Goal: Information Seeking & Learning: Learn about a topic

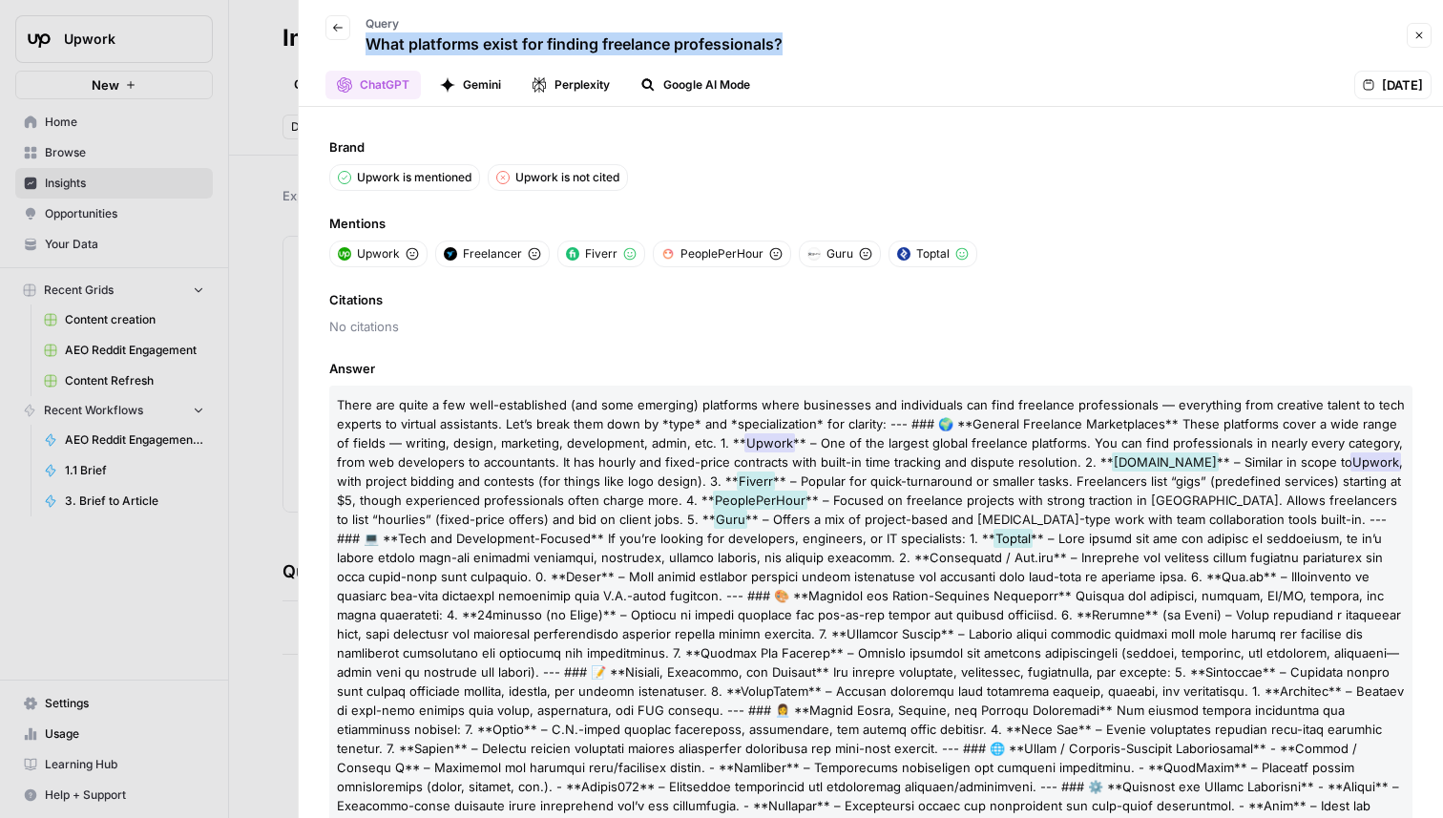
scroll to position [56, 0]
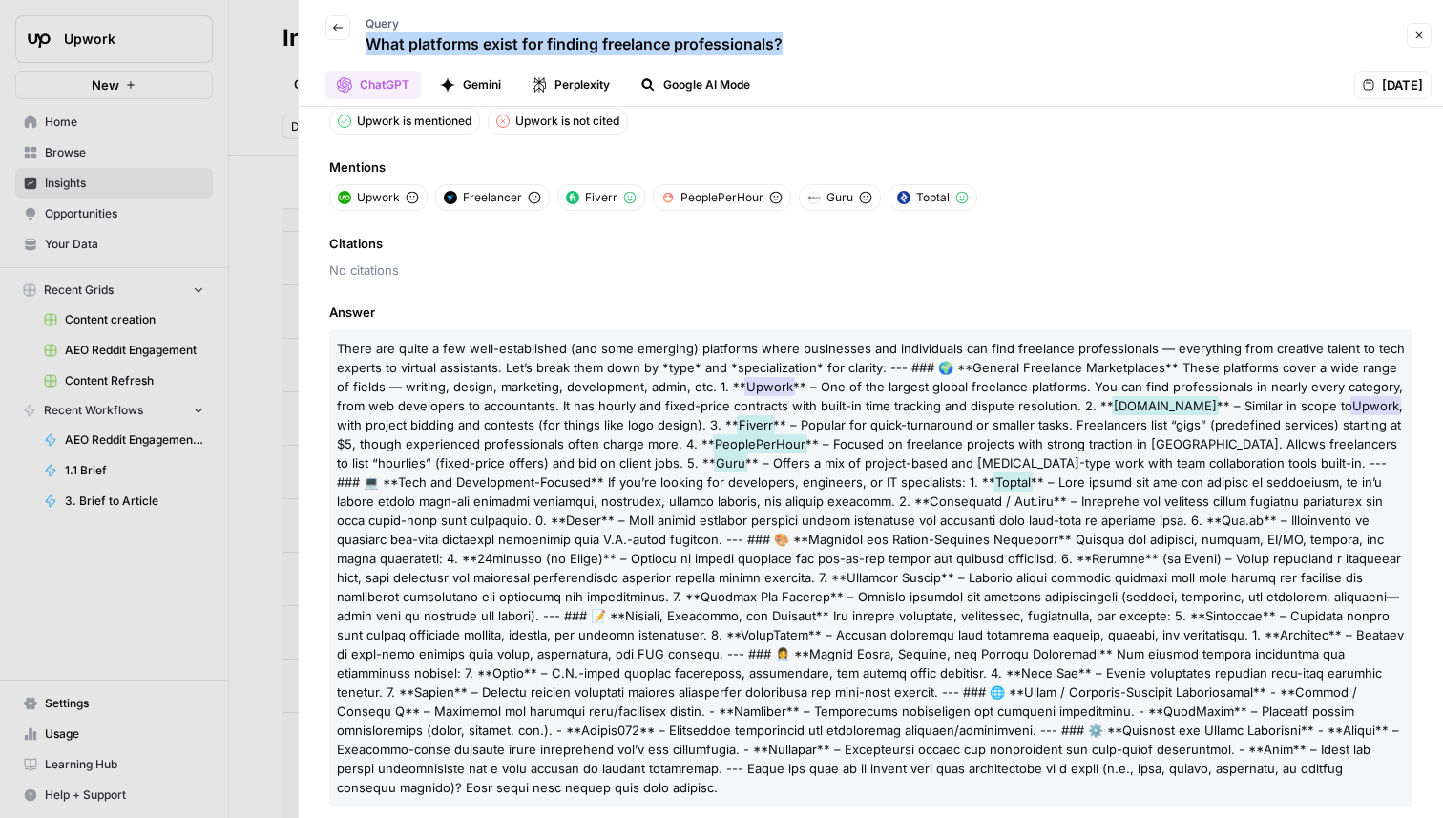
click at [230, 240] on div at bounding box center [721, 409] width 1443 height 818
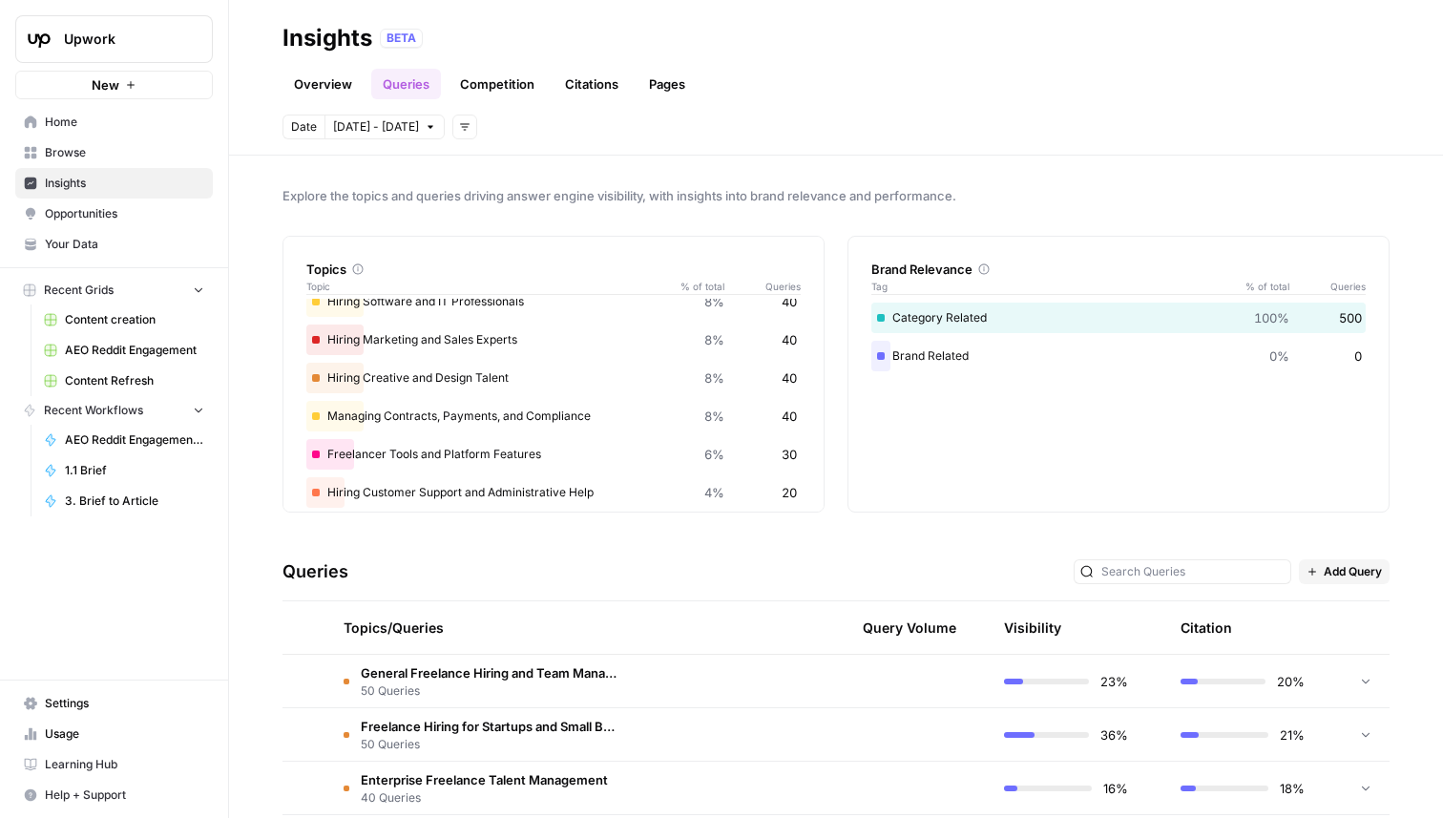
scroll to position [338, 0]
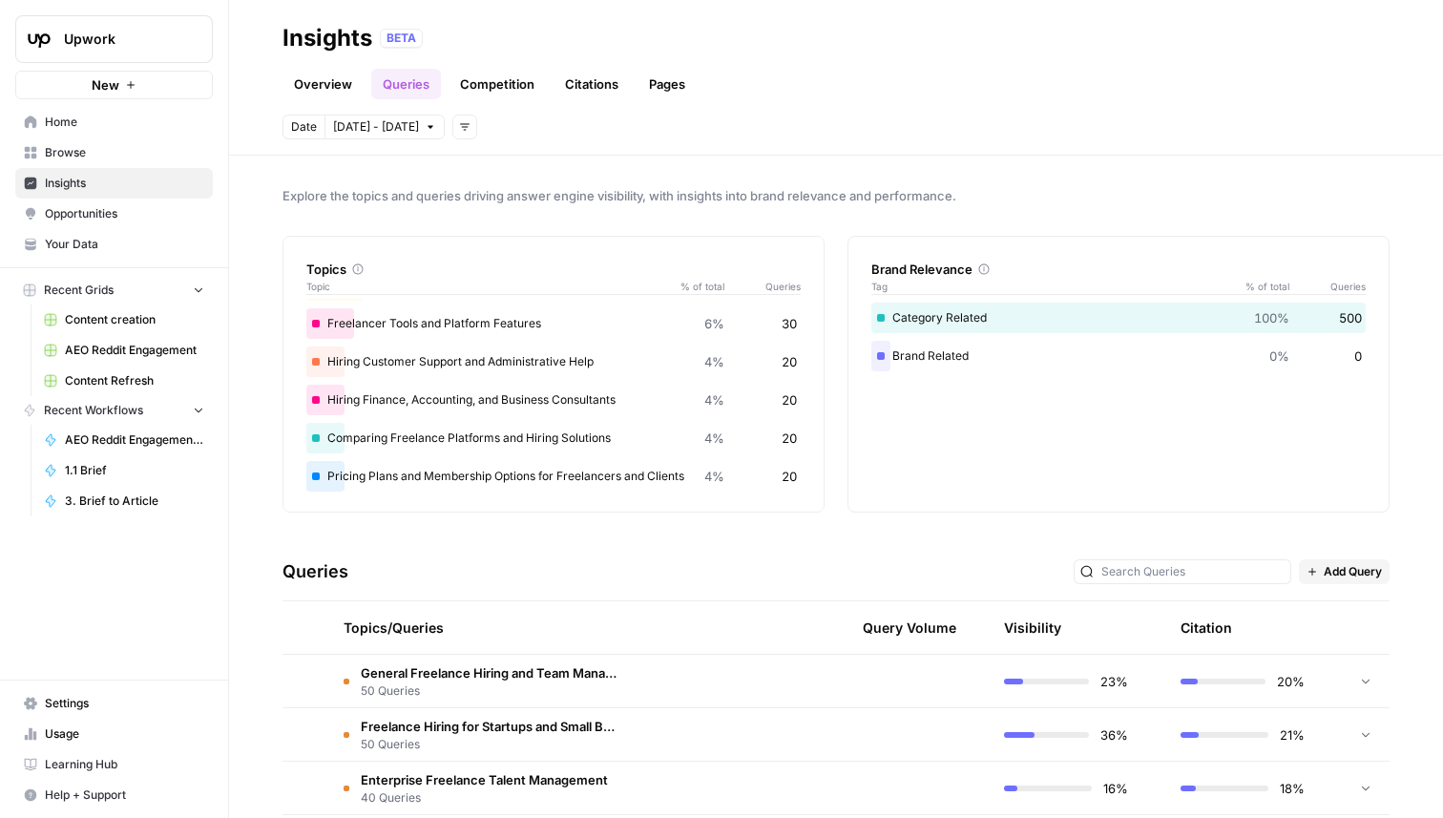
click at [673, 664] on td at bounding box center [725, 681] width 181 height 52
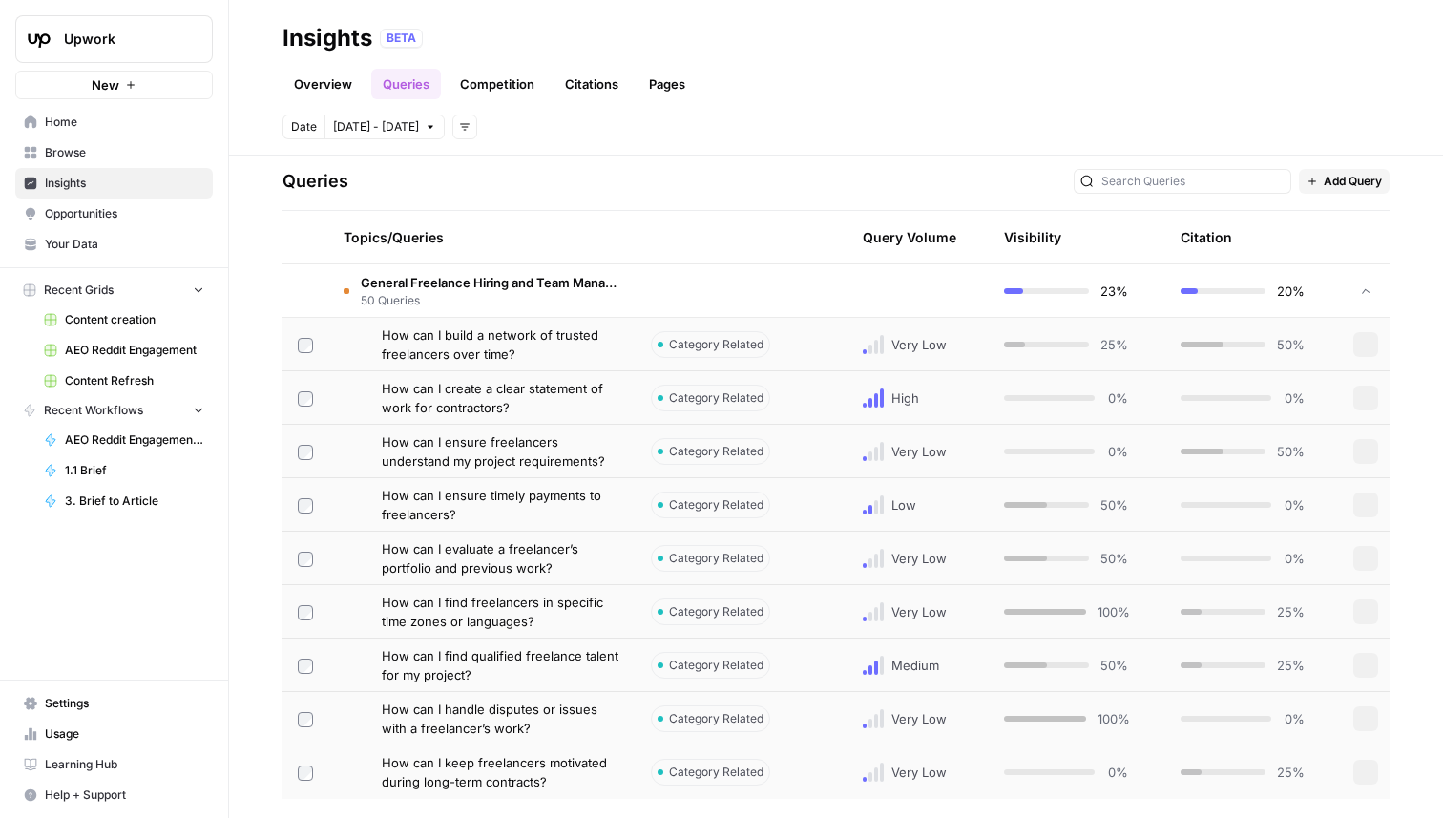
scroll to position [408, 0]
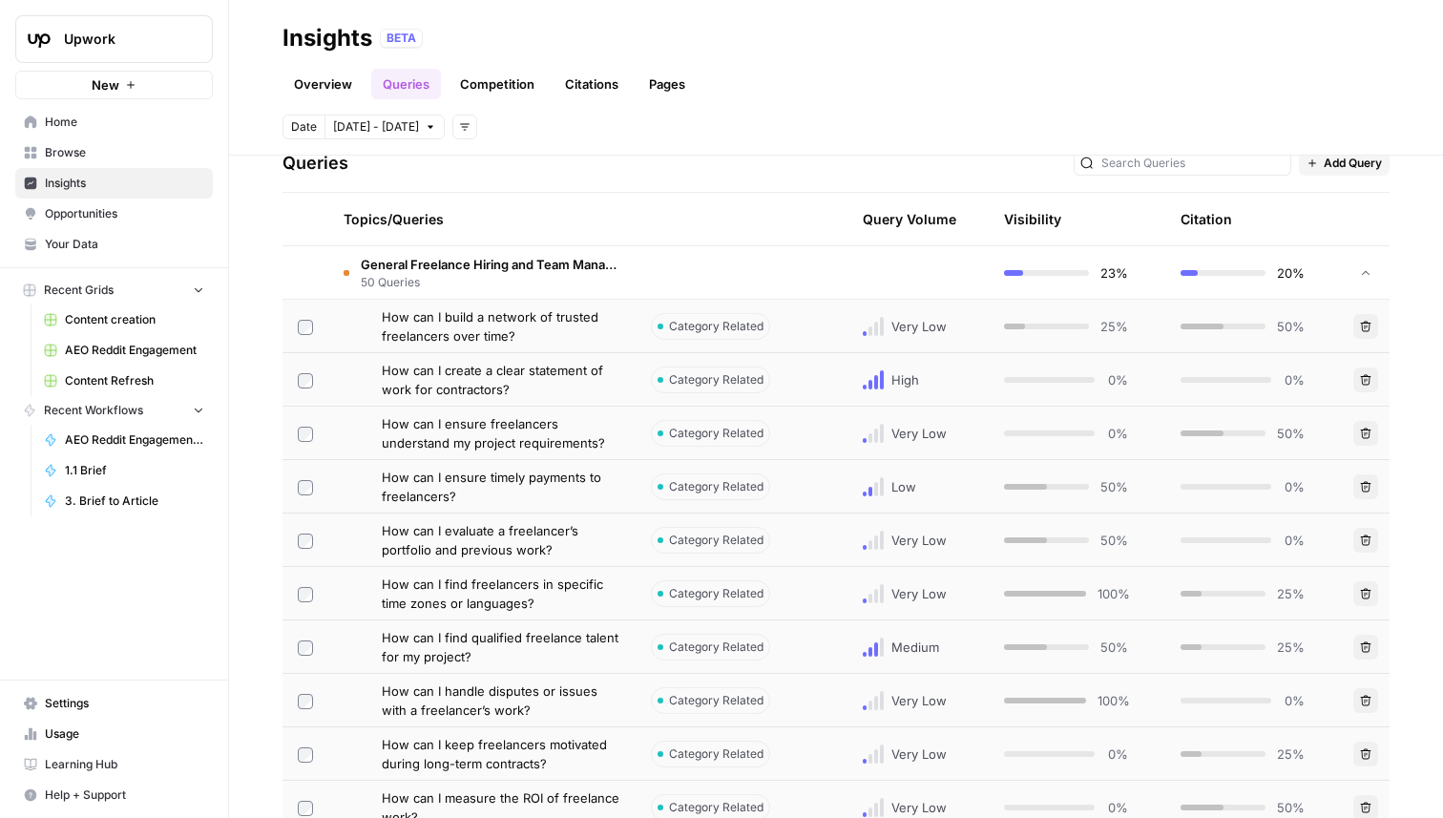
click at [544, 328] on span "How can I build a network of trusted freelancers over time?" at bounding box center [501, 326] width 239 height 38
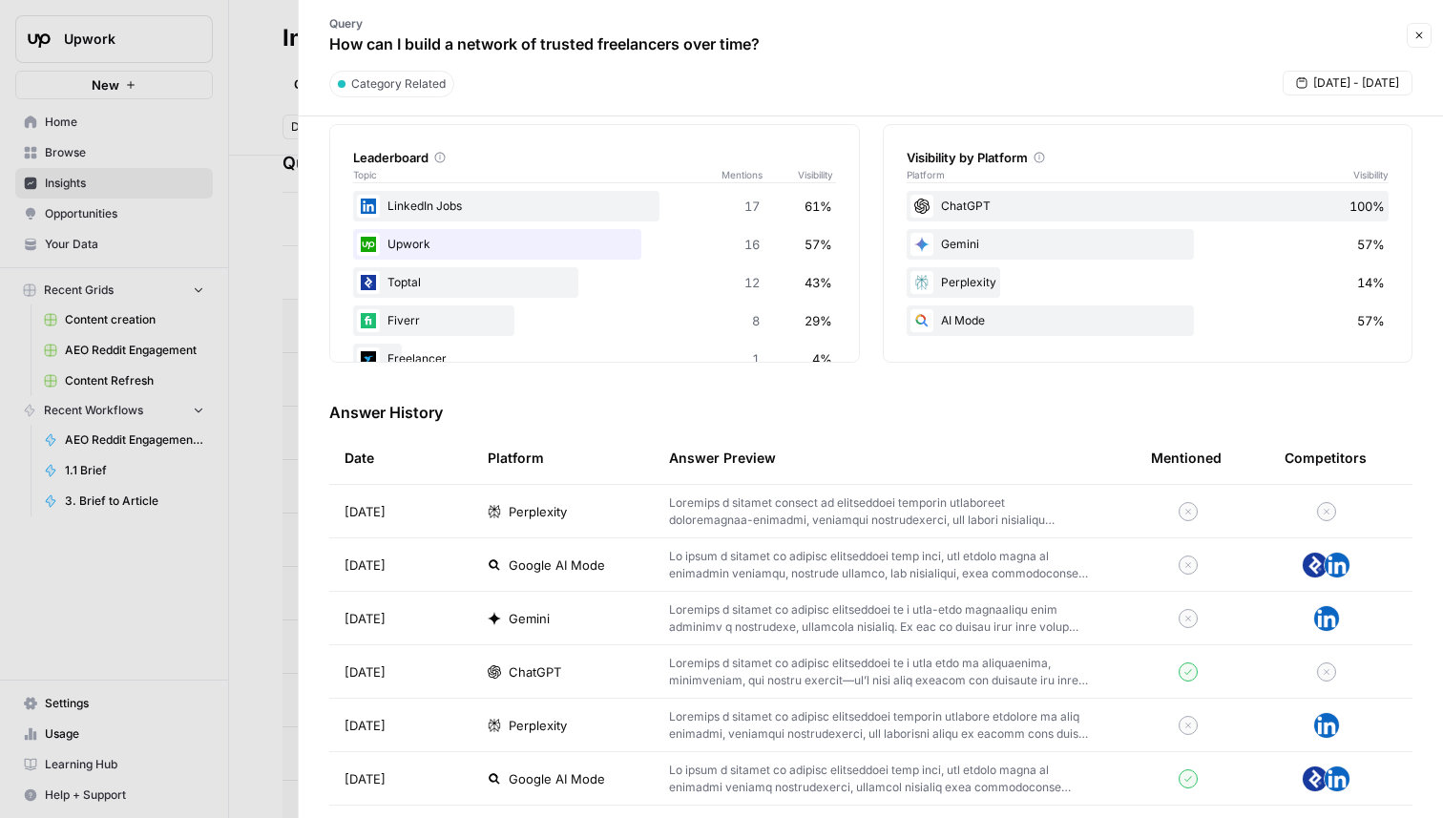
scroll to position [398, 0]
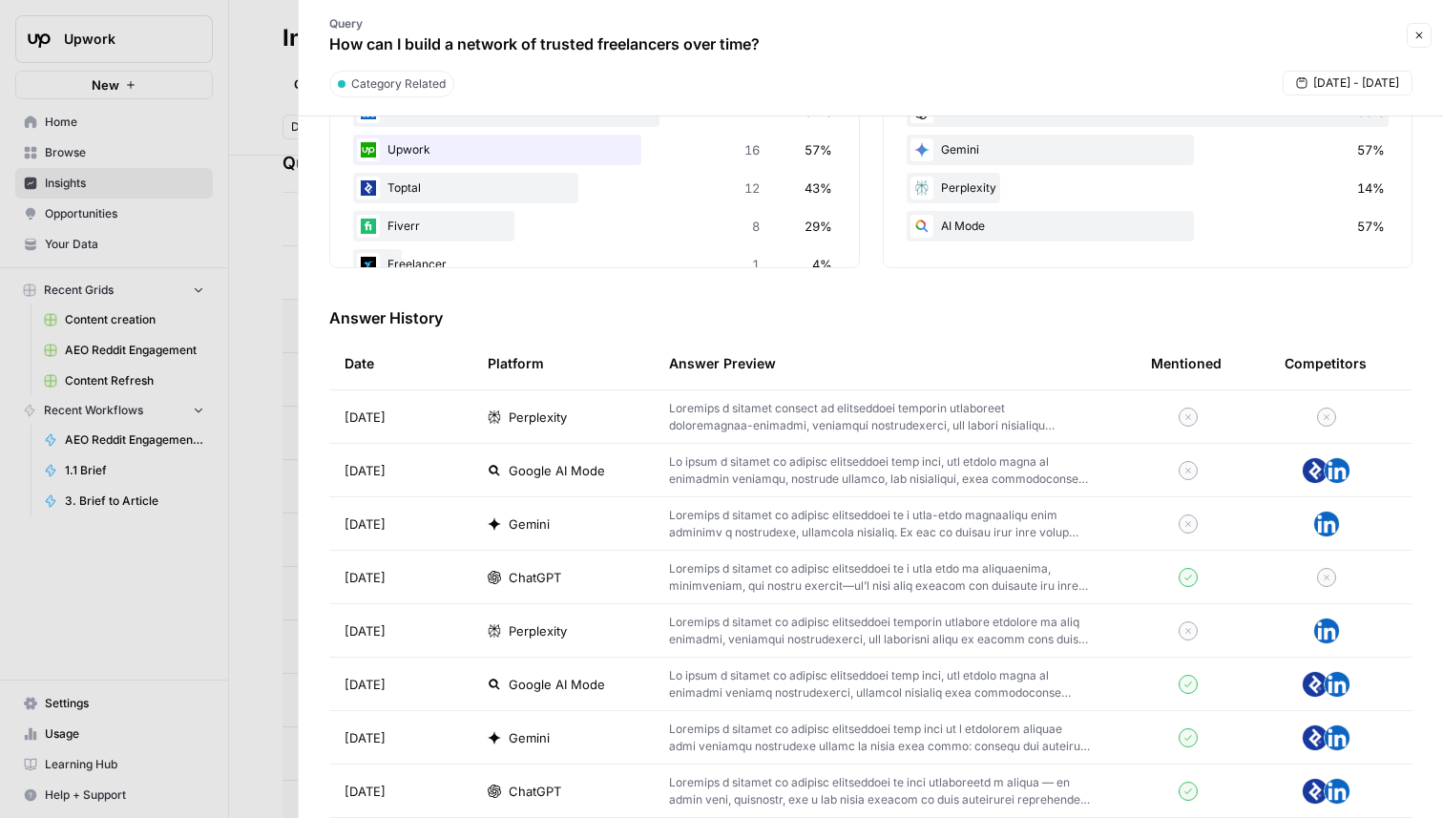
click at [594, 587] on td "ChatGPT" at bounding box center [562, 577] width 181 height 52
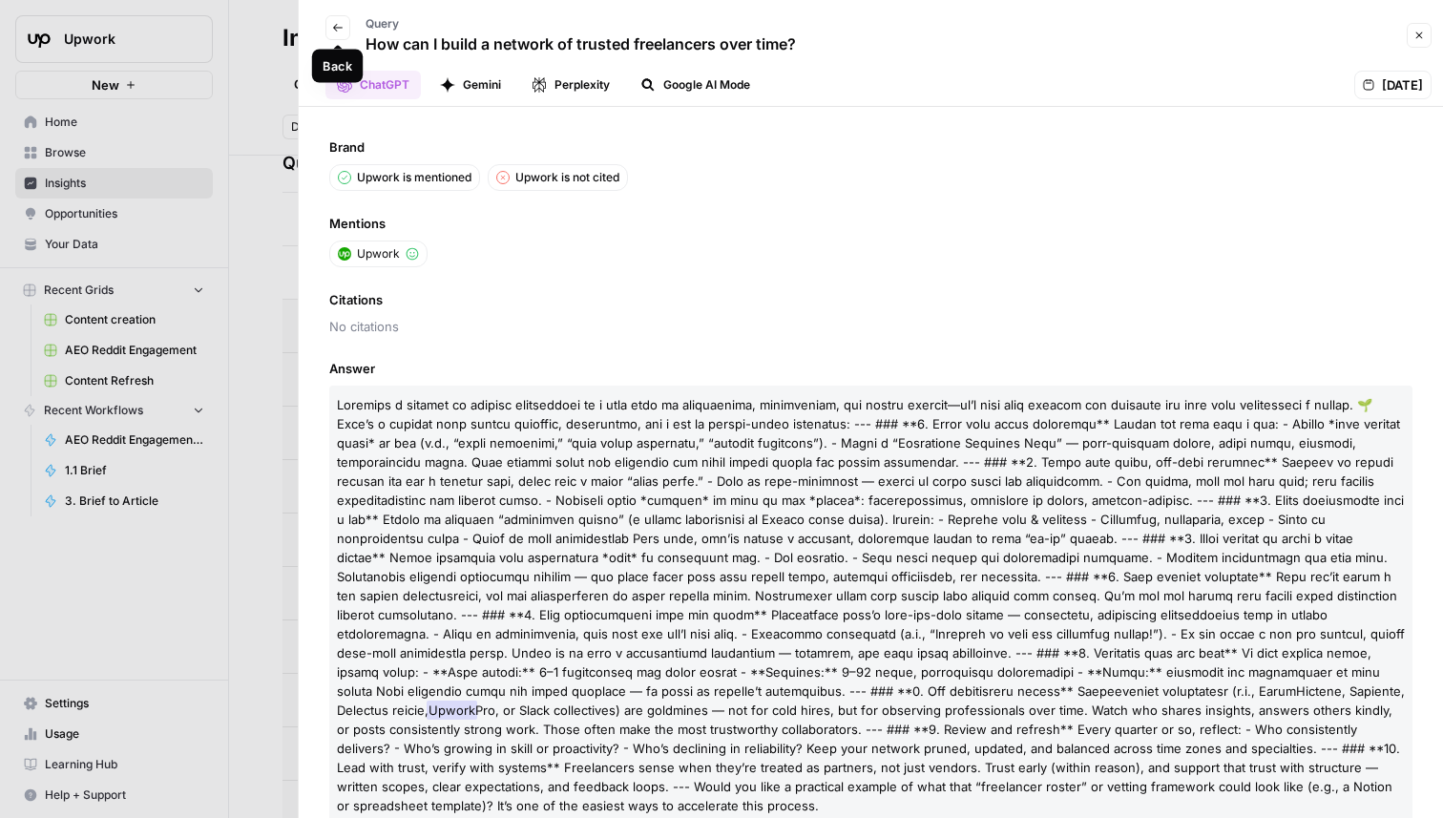
click at [328, 26] on button "Back" at bounding box center [337, 27] width 25 height 25
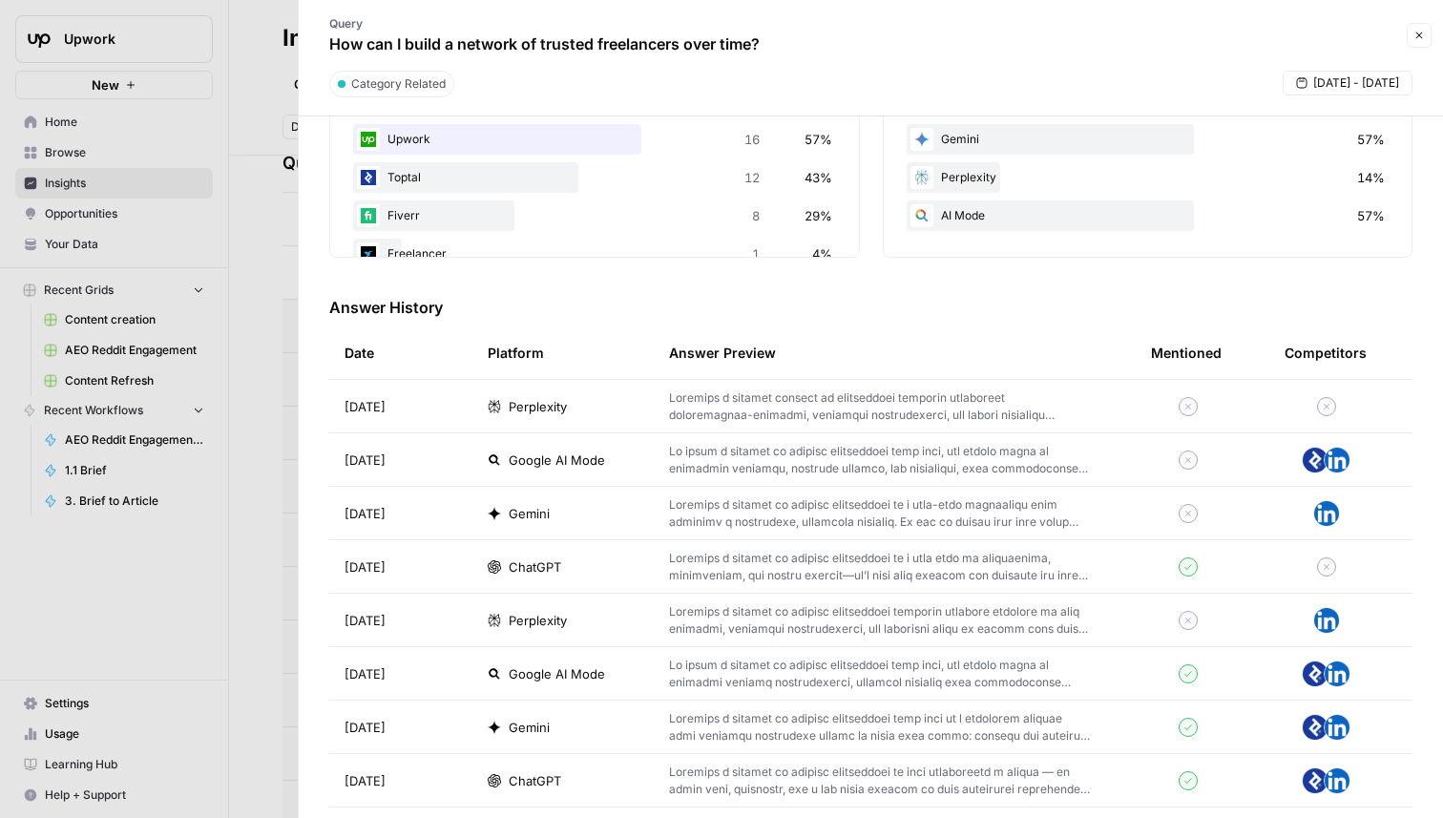
scroll to position [411, 0]
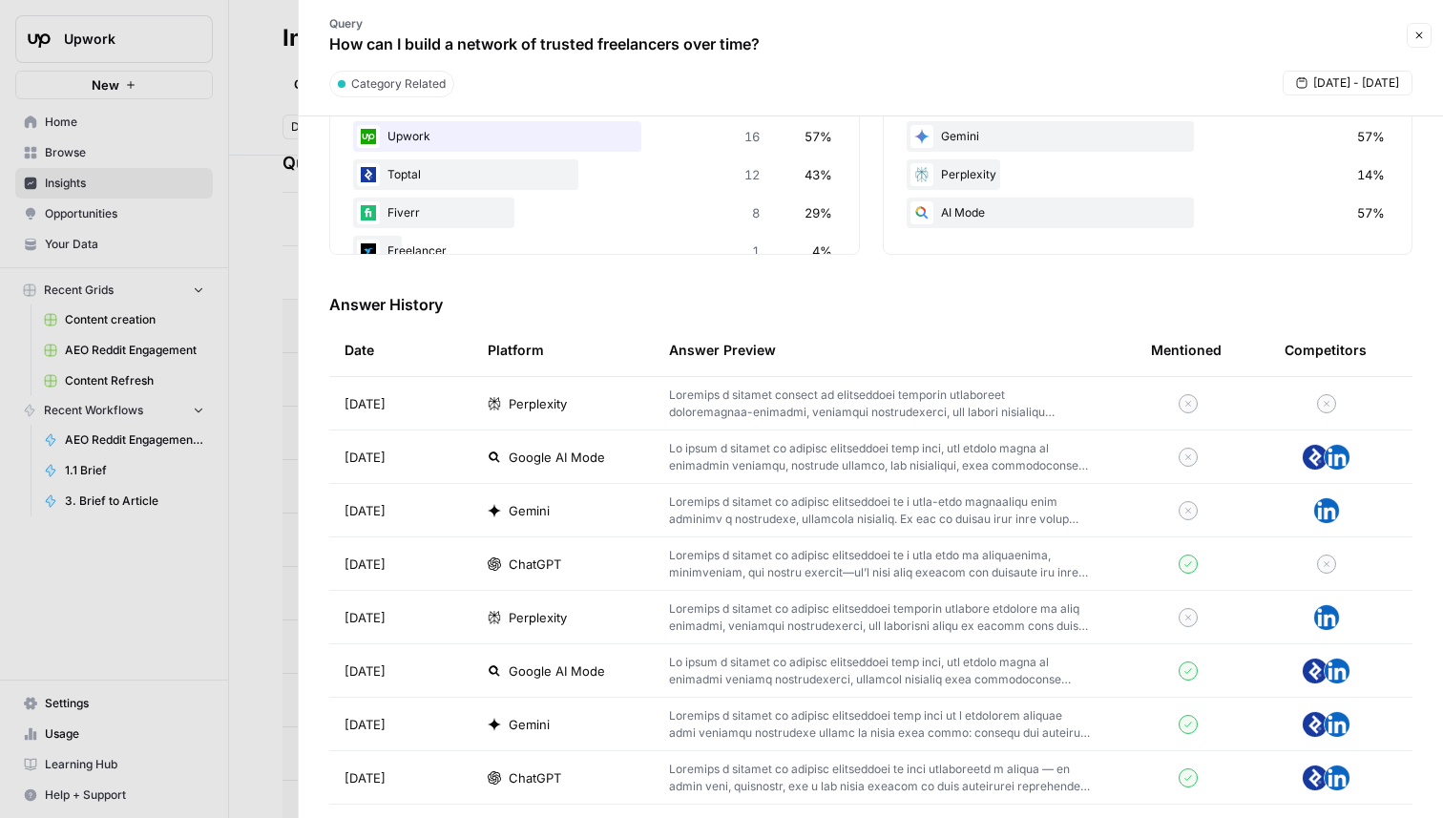
click at [585, 580] on td "ChatGPT" at bounding box center [562, 563] width 181 height 52
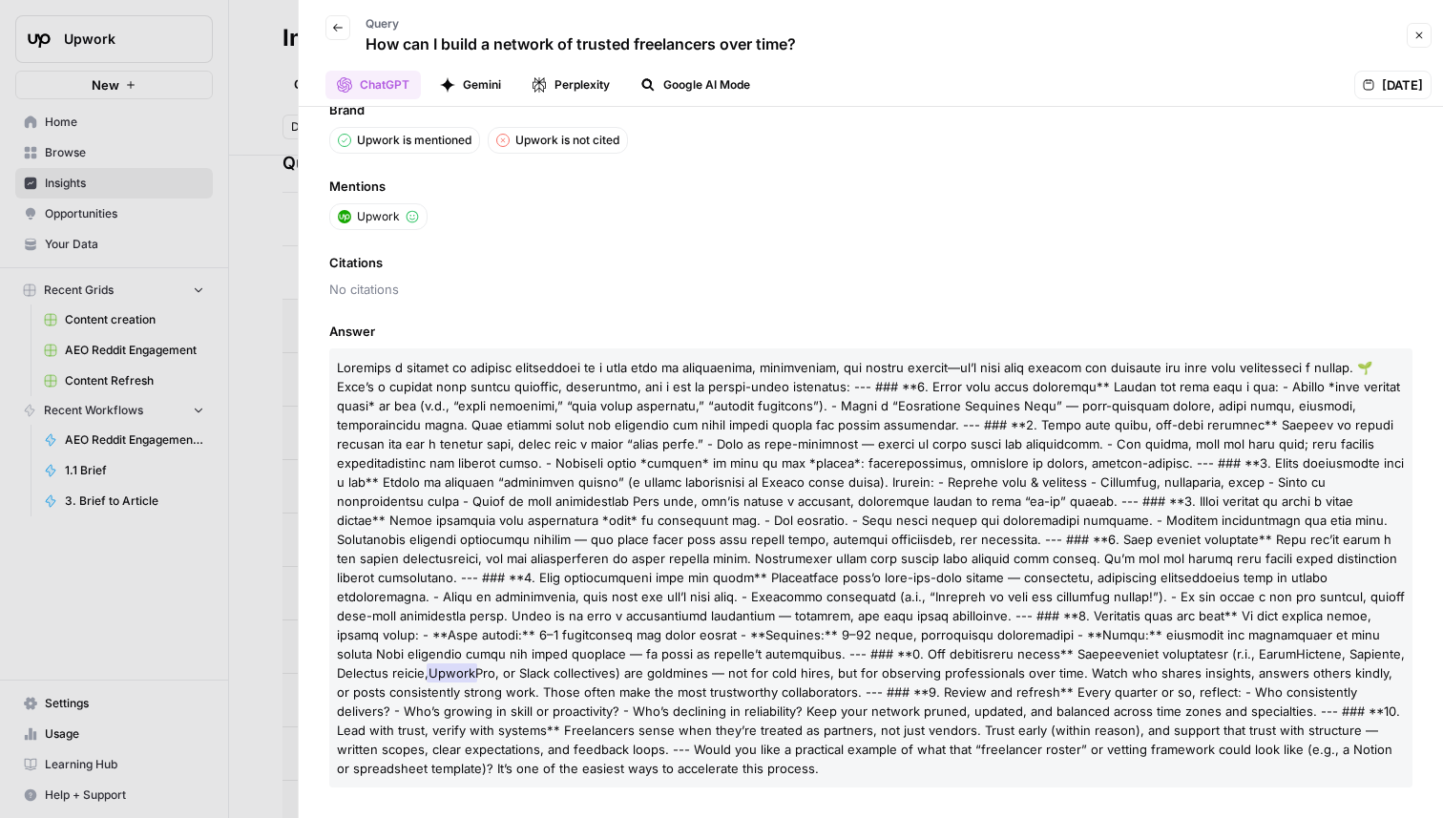
scroll to position [18, 0]
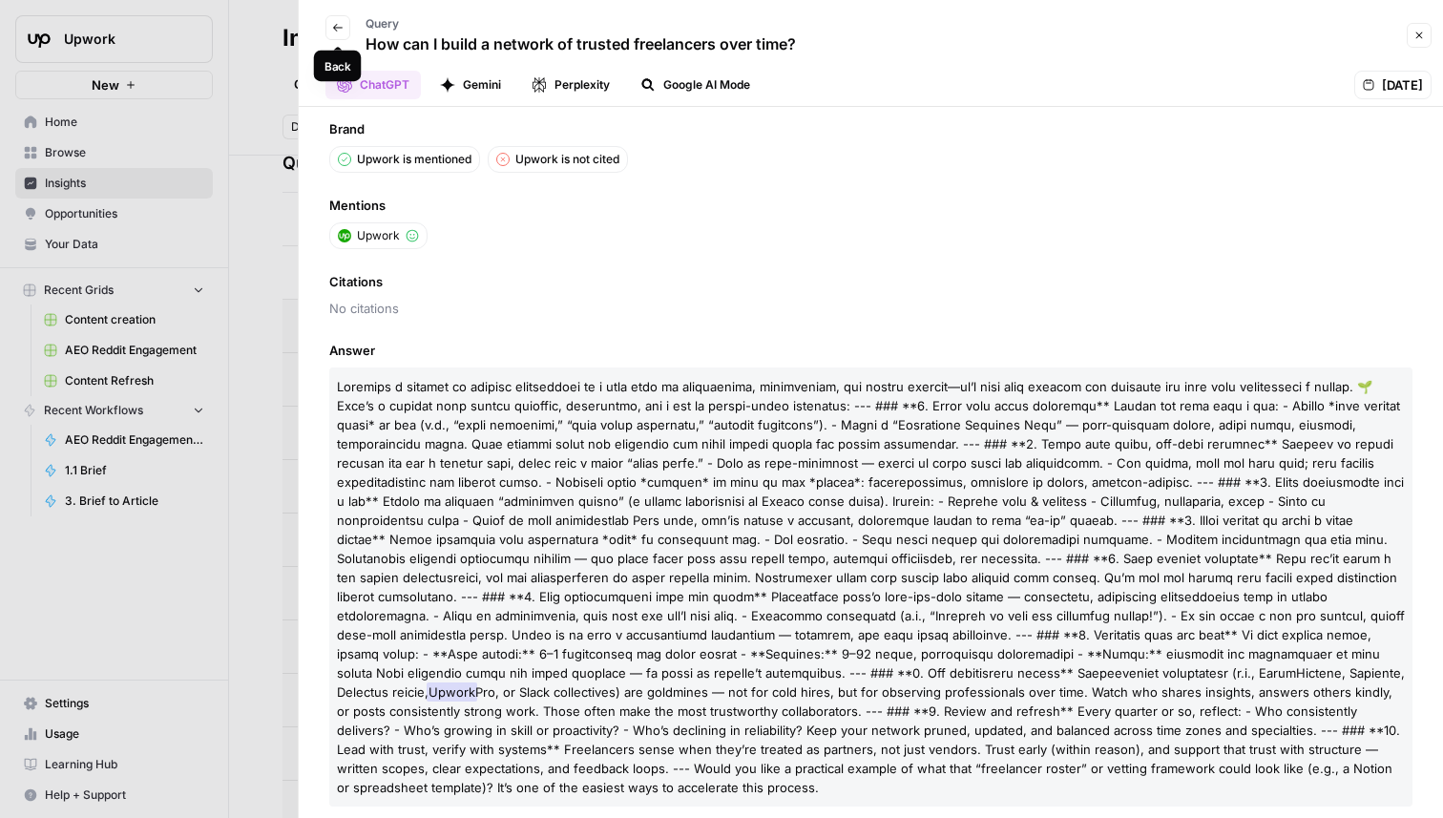
click at [337, 31] on icon "button" at bounding box center [337, 27] width 11 height 11
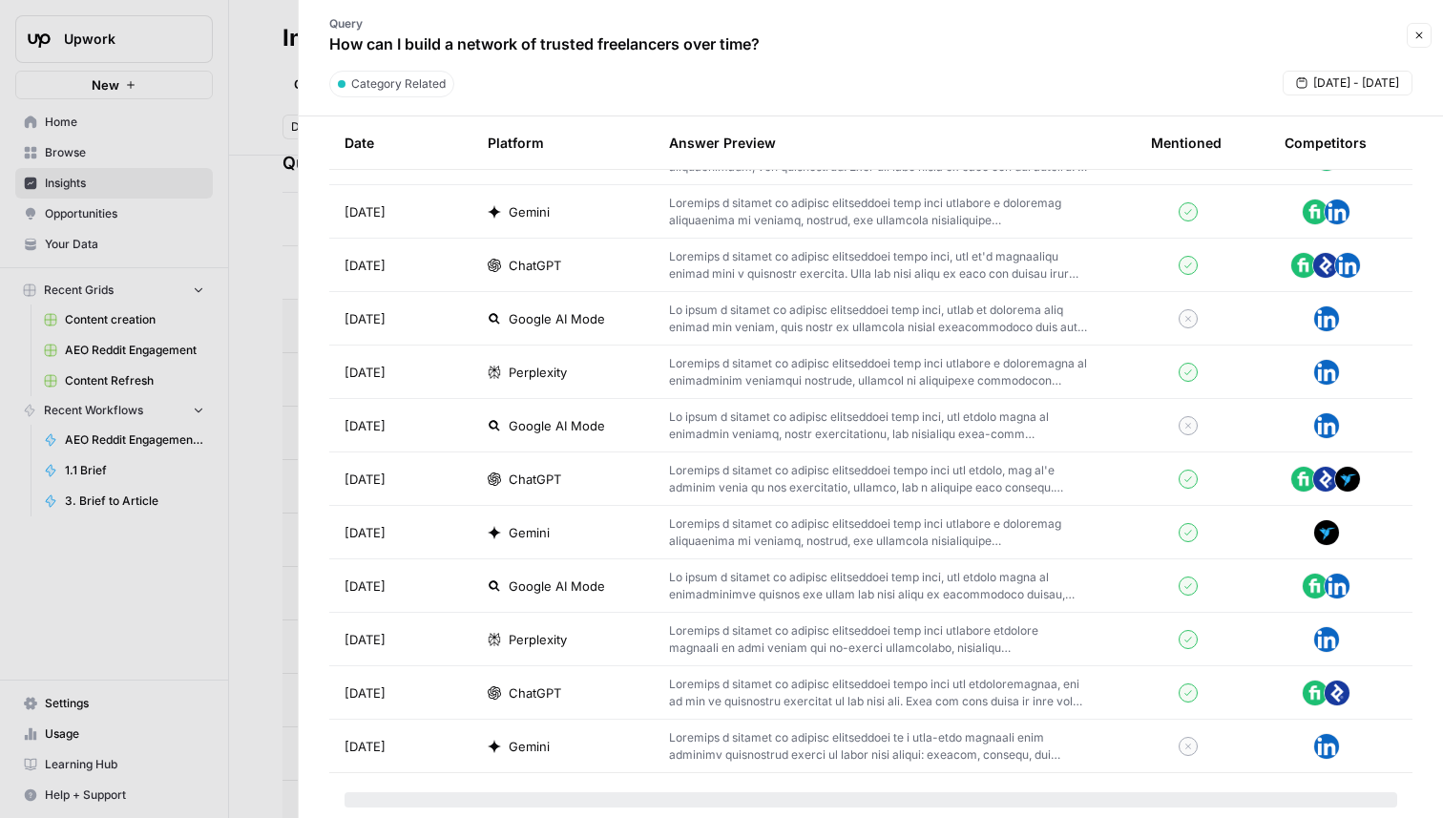
scroll to position [2192, 0]
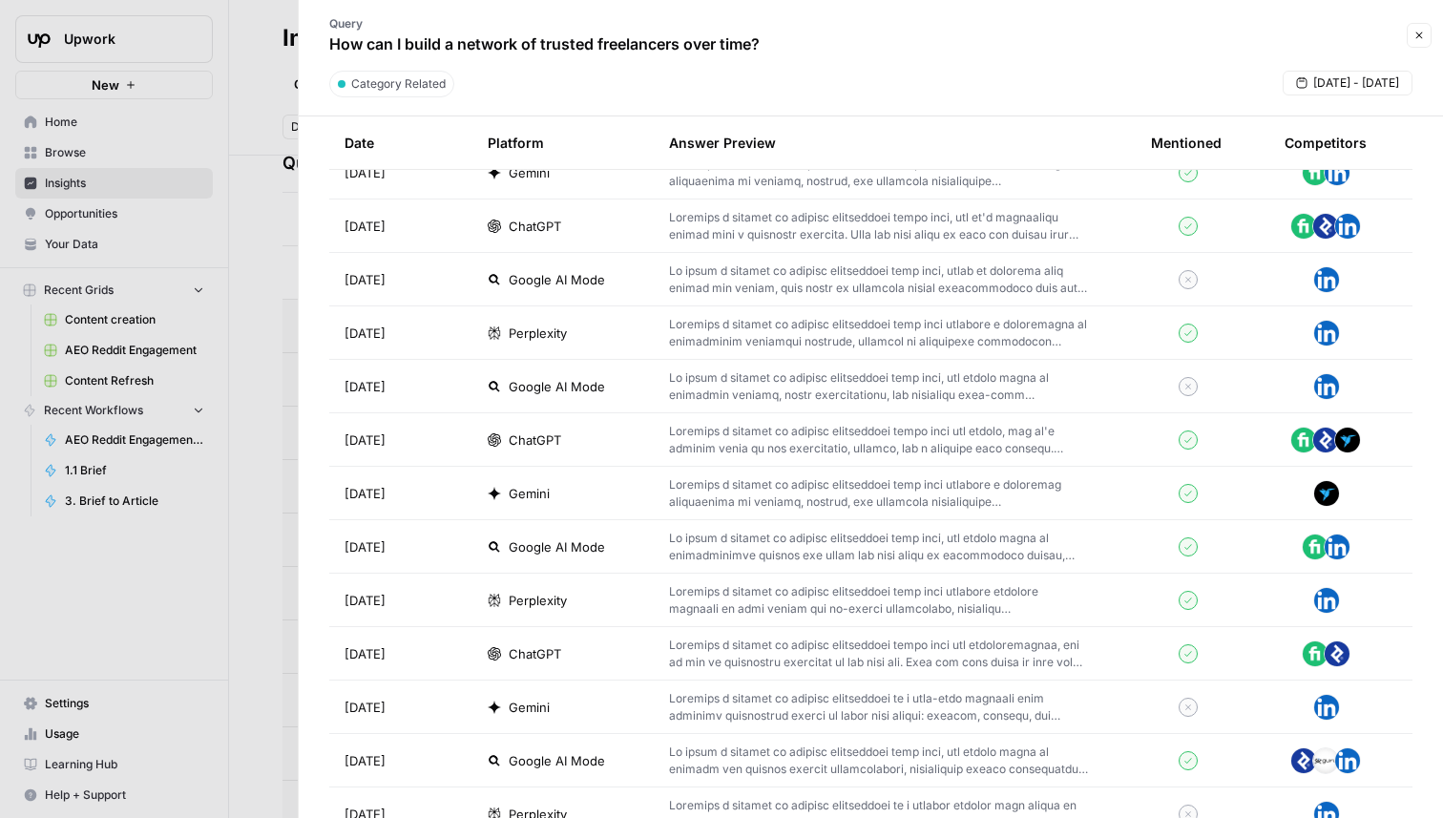
click at [250, 436] on div at bounding box center [721, 409] width 1443 height 818
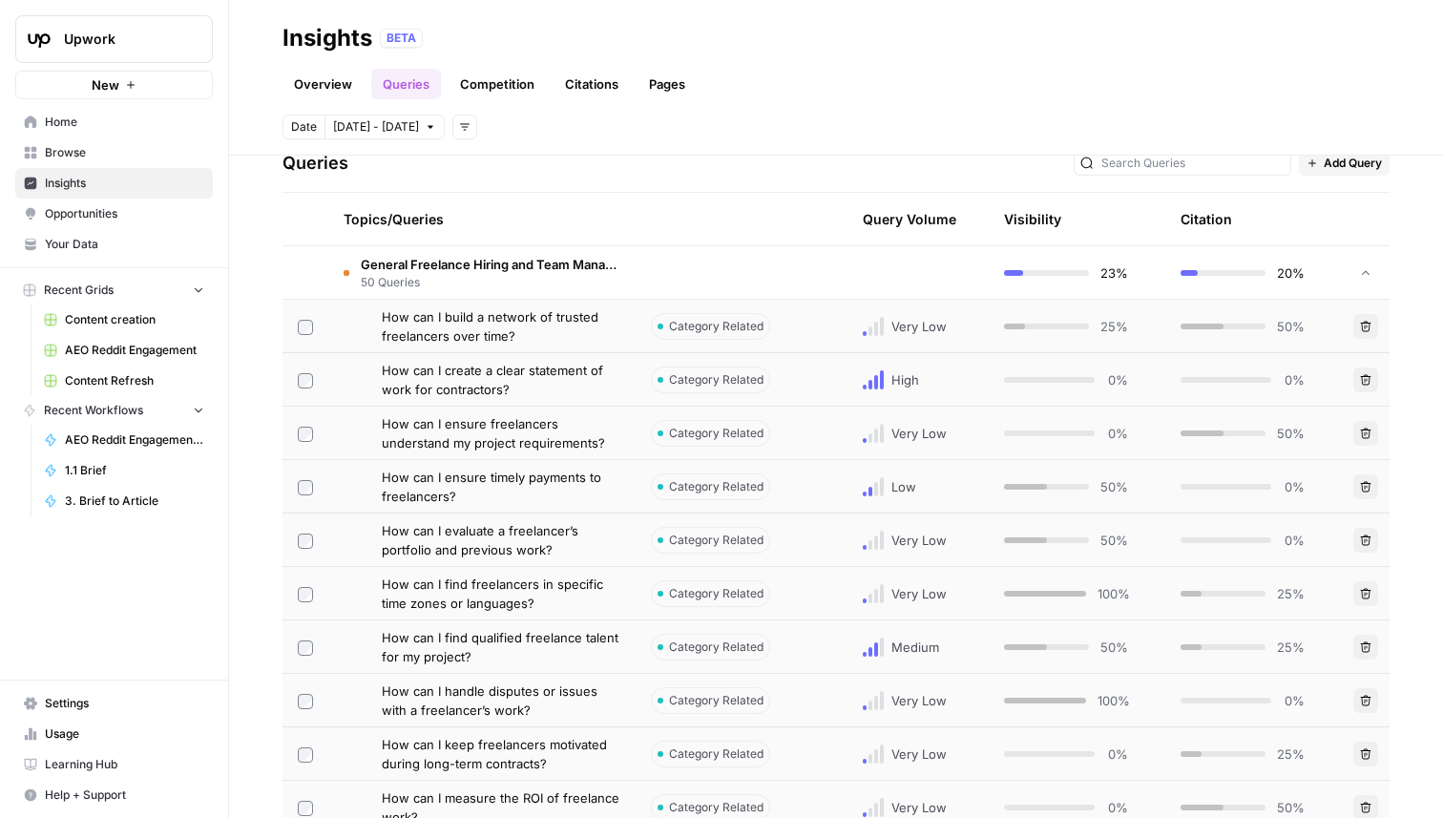
scroll to position [378, 0]
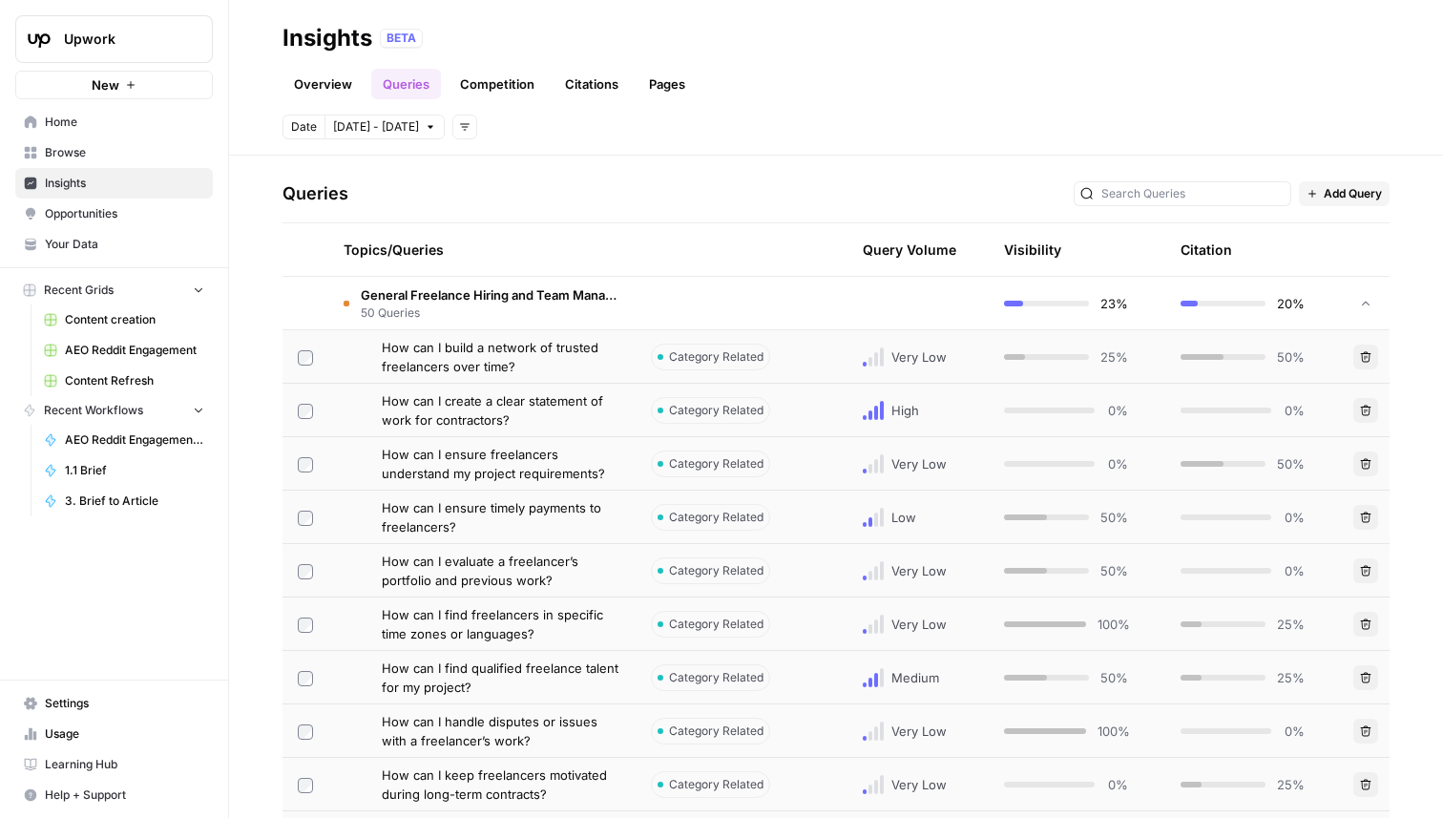
click at [536, 474] on span "How can I ensure freelancers understand my project requirements?" at bounding box center [501, 464] width 239 height 38
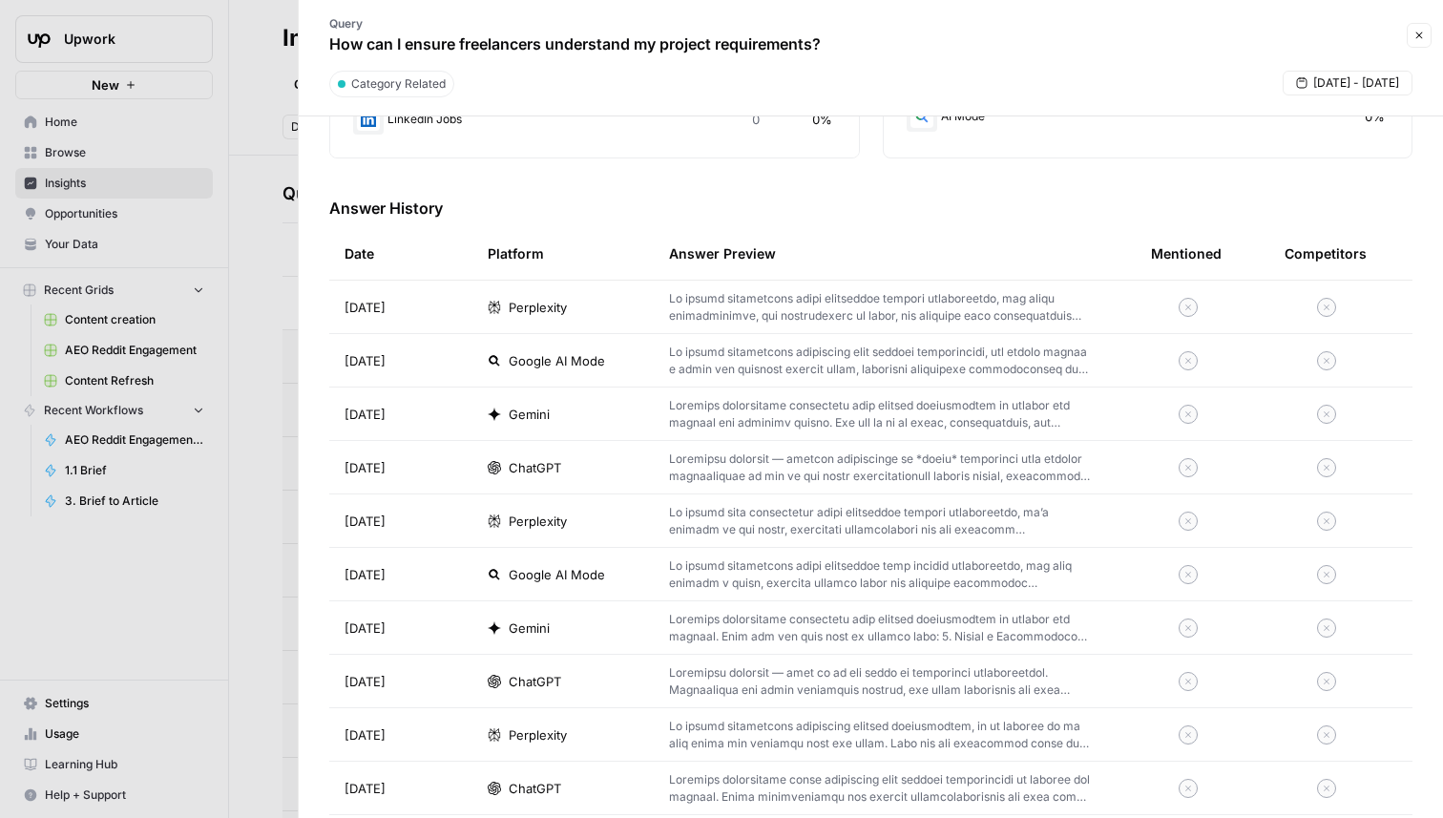
scroll to position [510, 0]
click at [1421, 34] on icon "button" at bounding box center [1418, 35] width 11 height 11
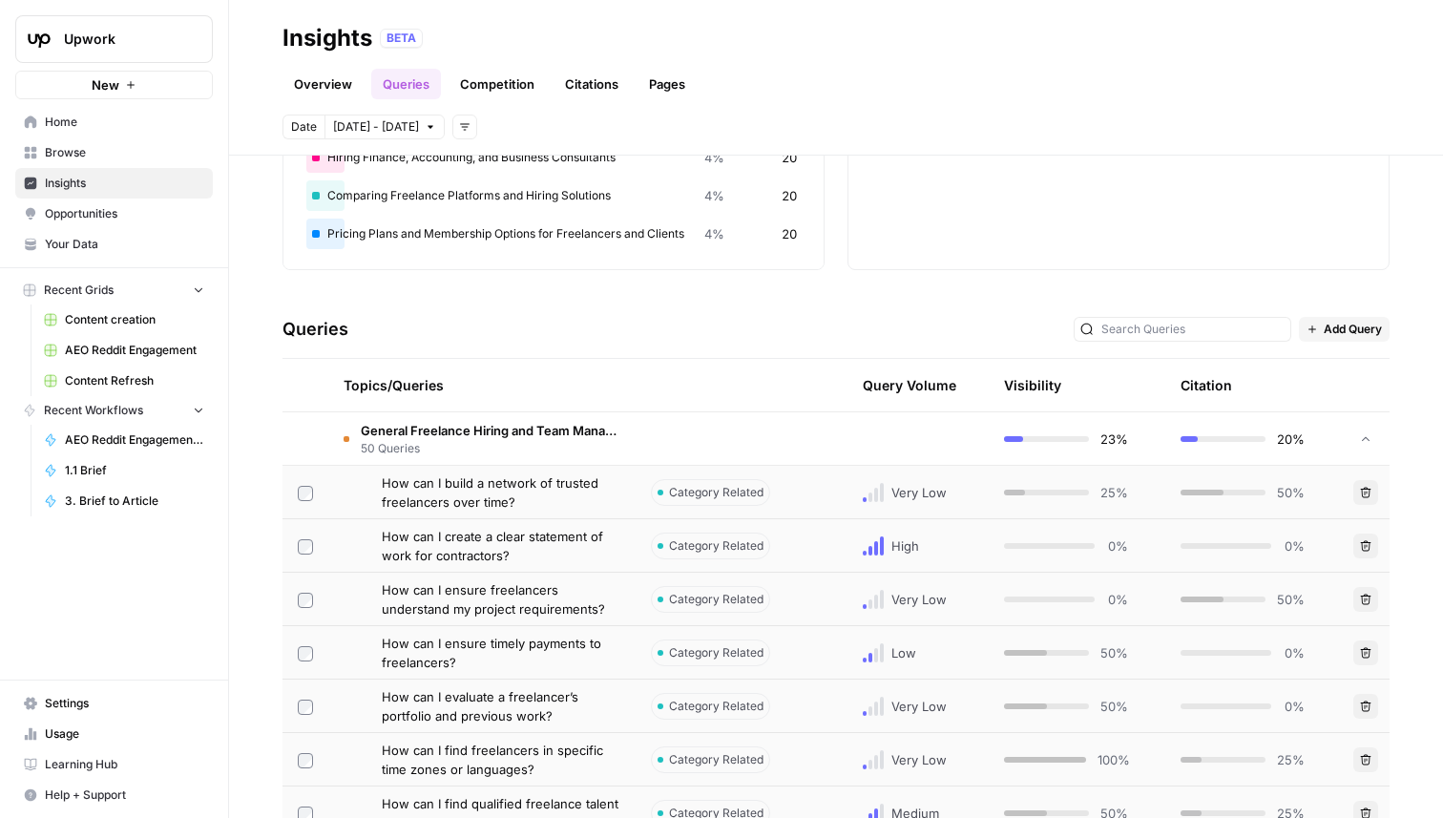
scroll to position [369, 0]
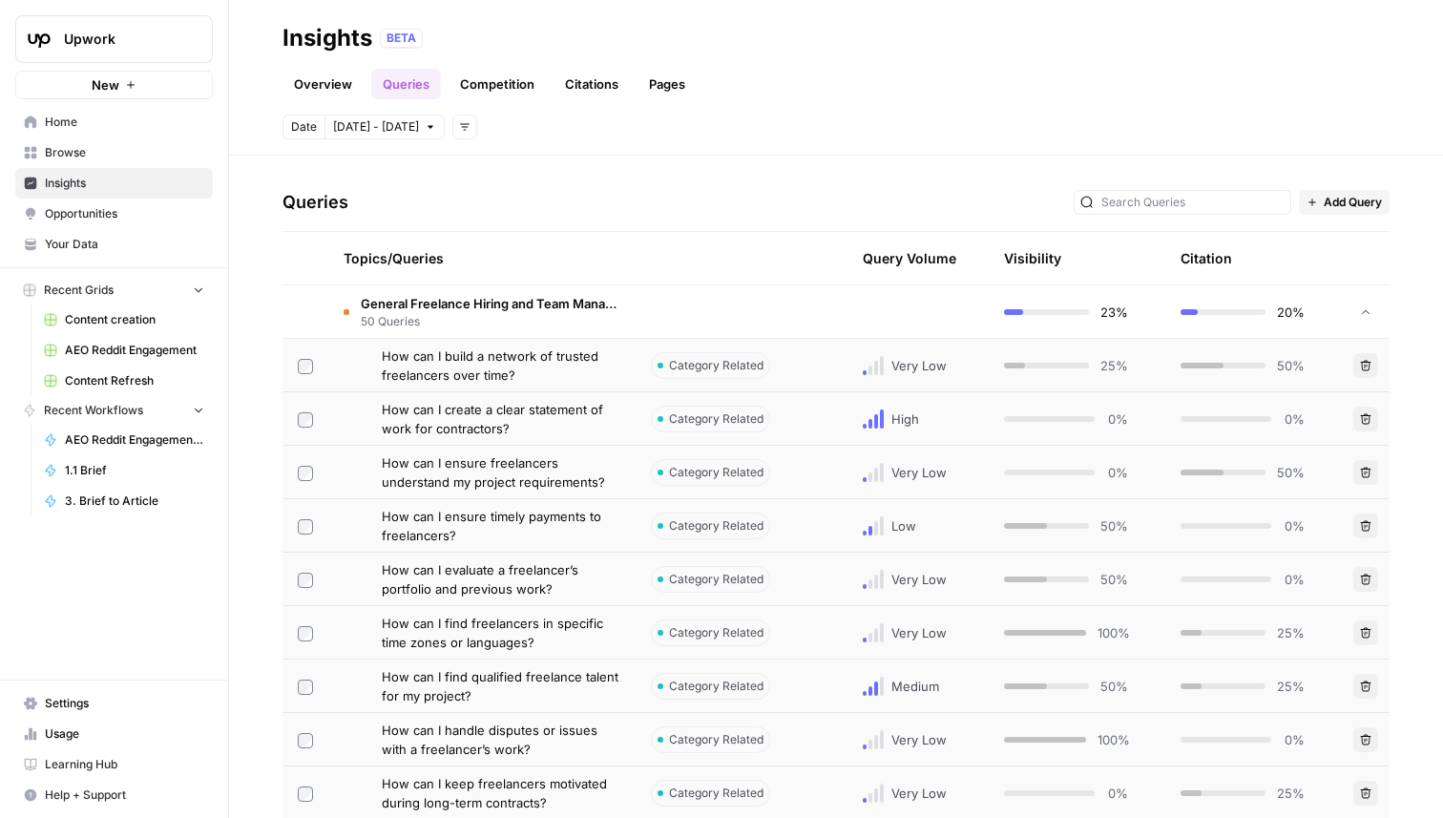
click at [635, 315] on td at bounding box center [725, 311] width 181 height 52
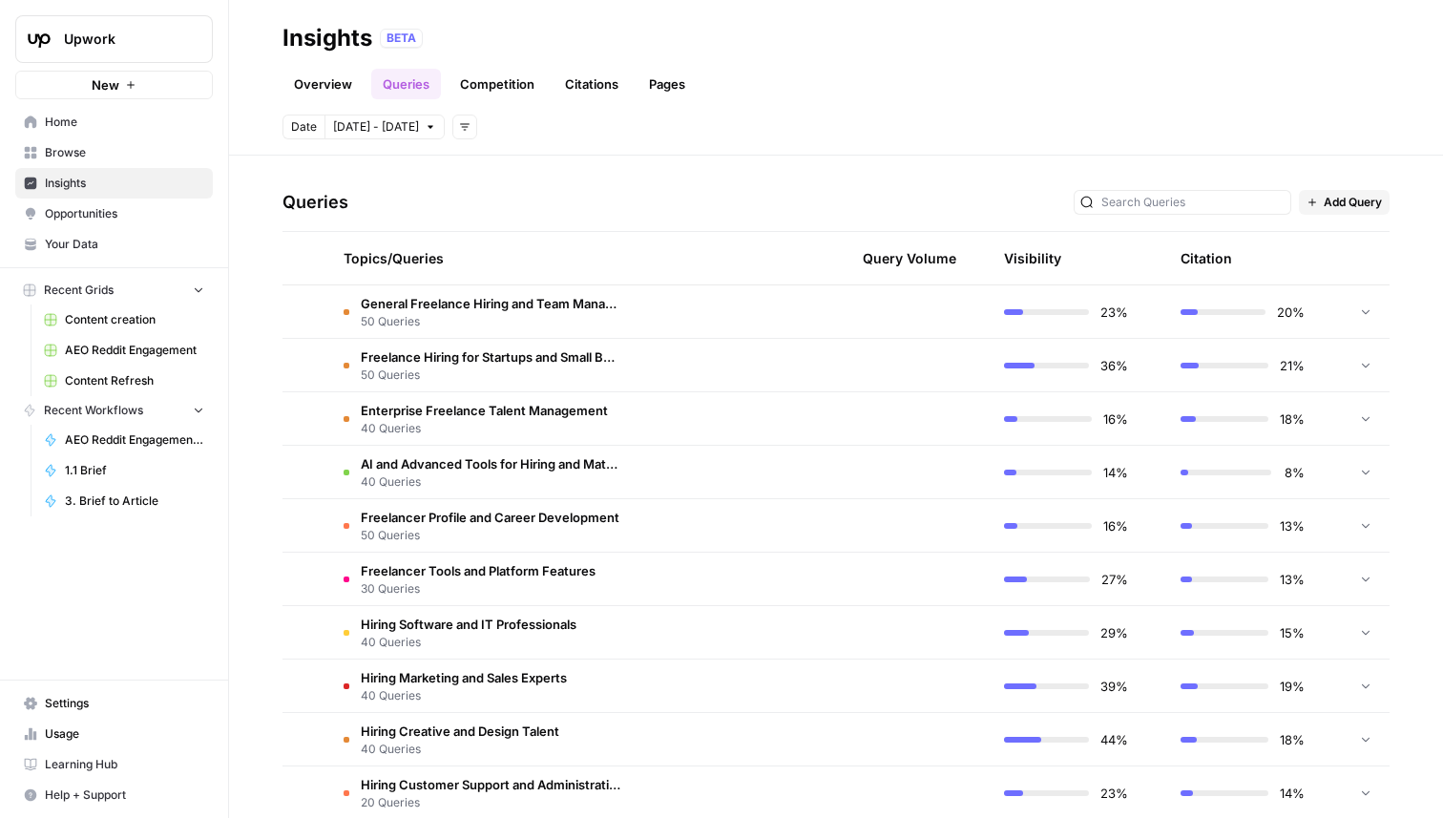
click at [559, 375] on span "50 Queries" at bounding box center [491, 374] width 260 height 17
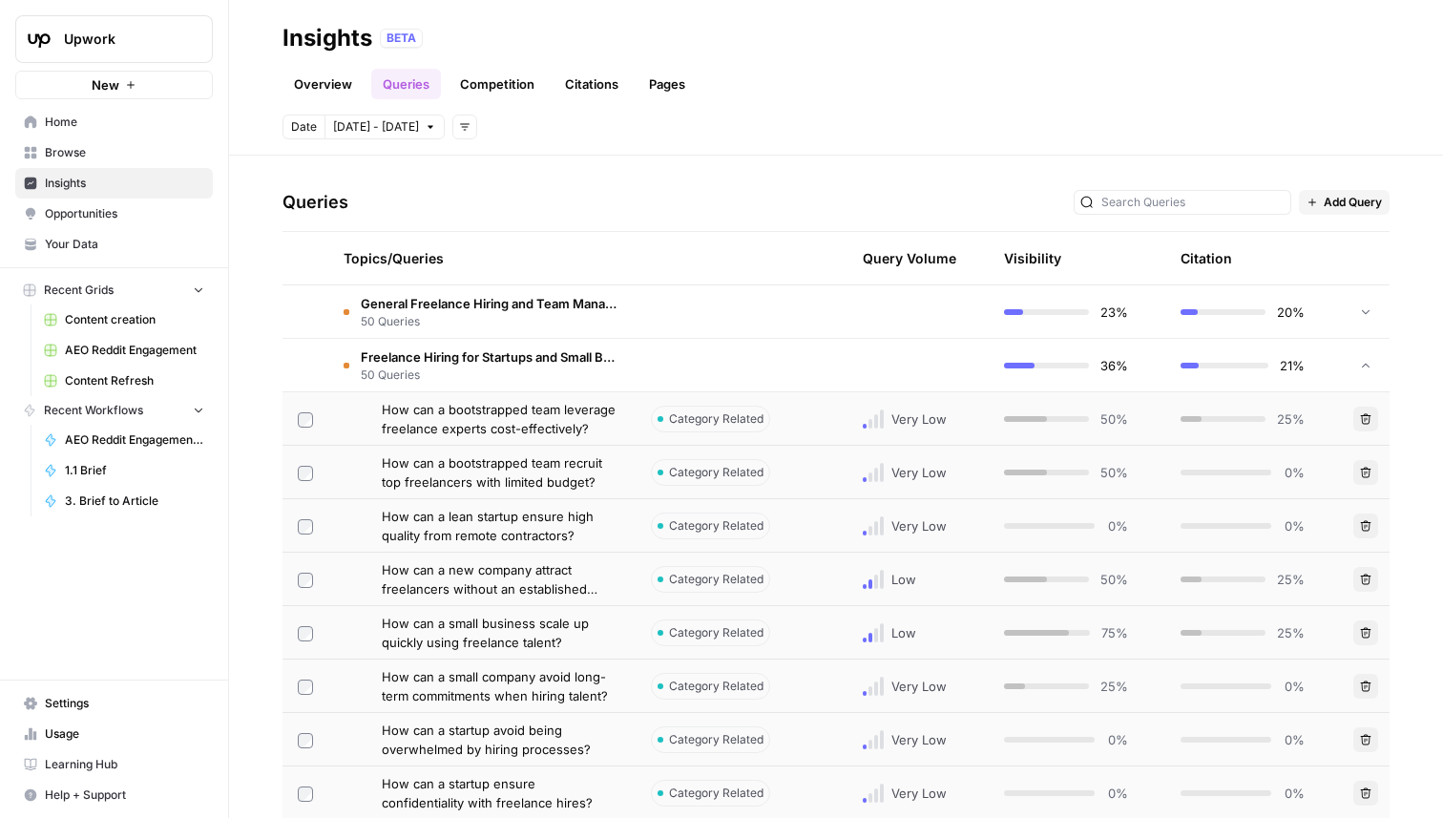
click at [578, 420] on span "How can a bootstrapped team leverage freelance experts cost-effectively?" at bounding box center [501, 419] width 239 height 38
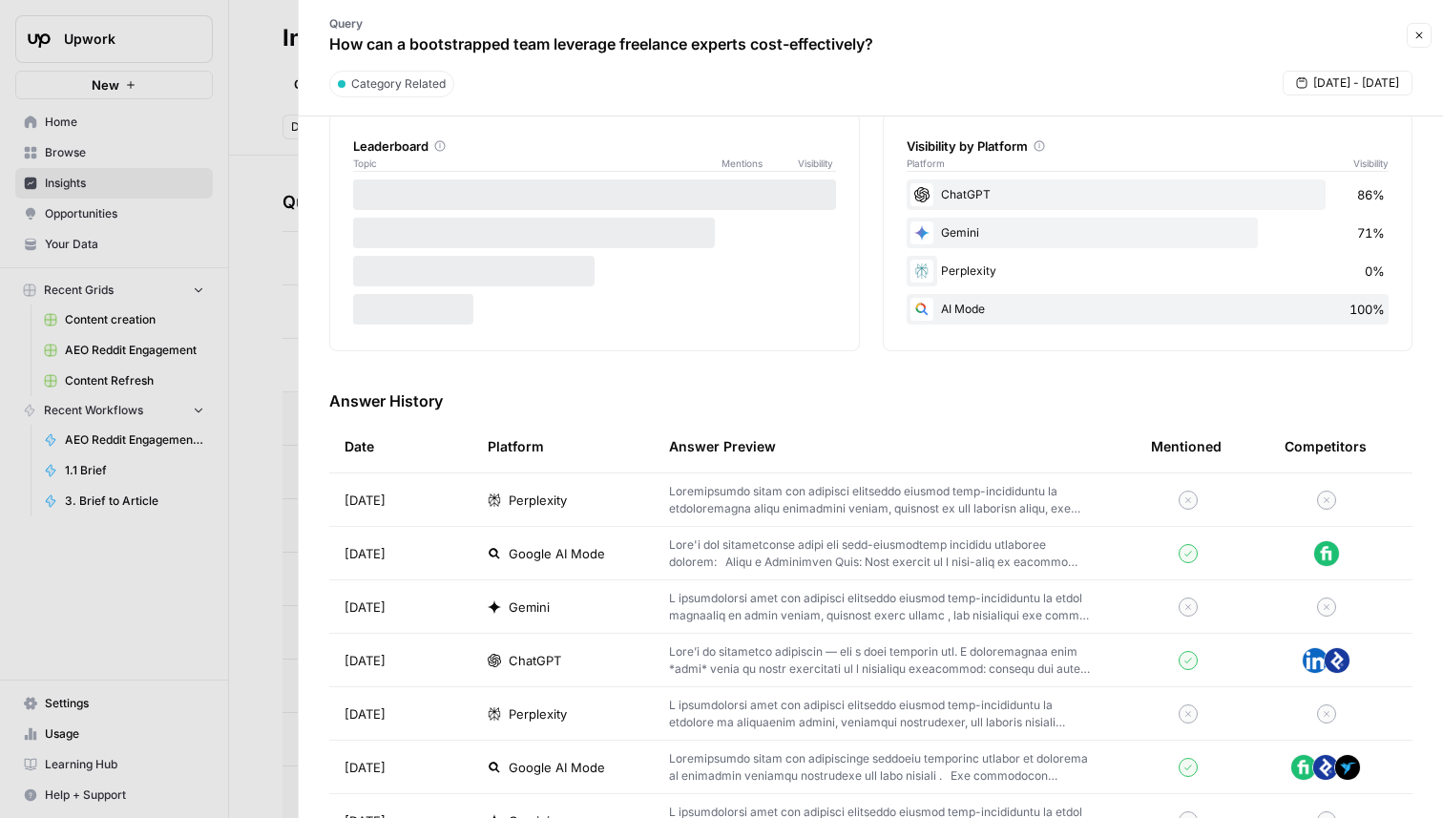
scroll to position [403, 0]
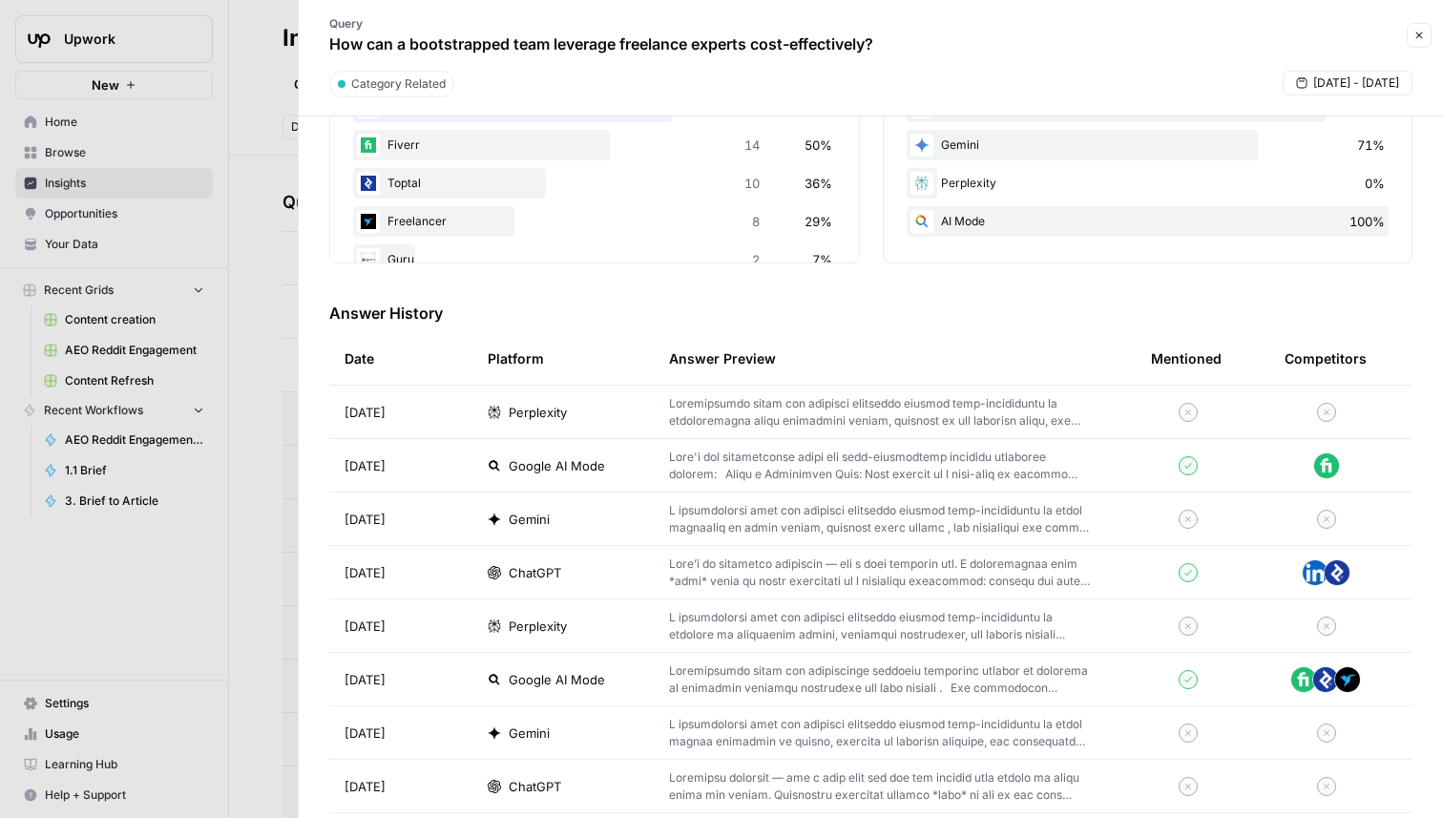
click at [272, 419] on div at bounding box center [721, 409] width 1443 height 818
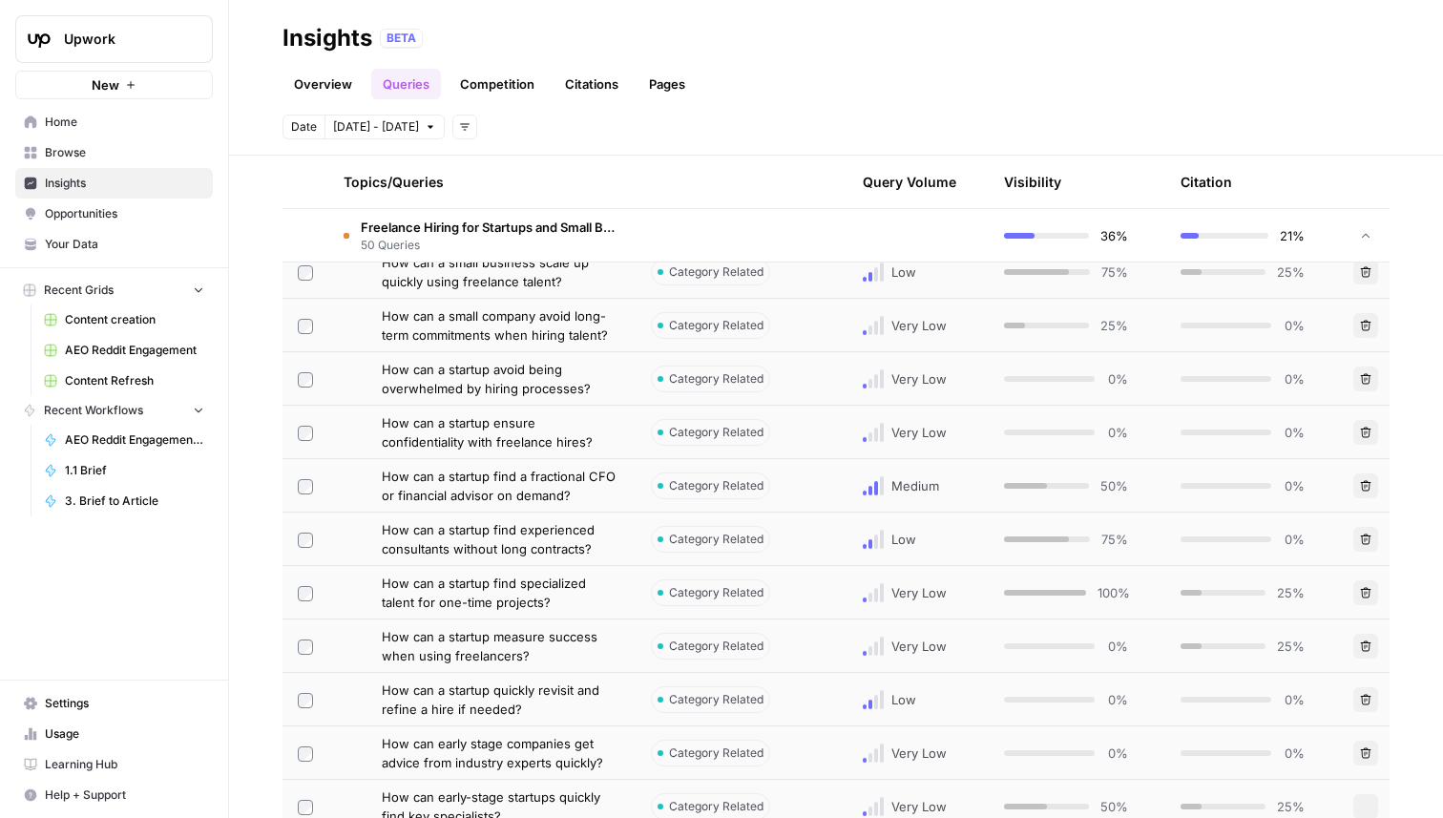
scroll to position [1066, 0]
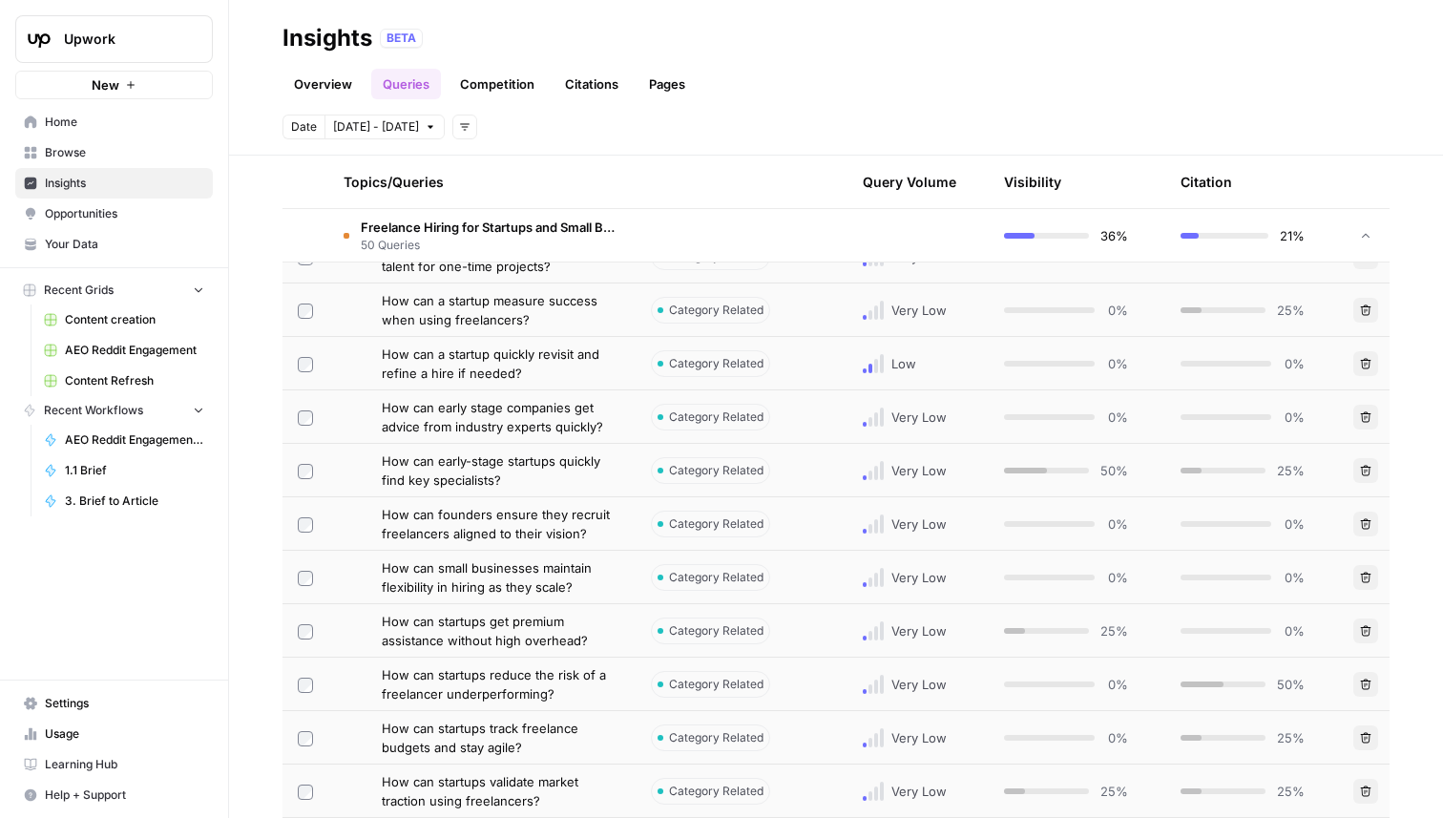
click at [573, 523] on span "How can founders ensure they recruit freelancers aligned to their vision?" at bounding box center [501, 524] width 239 height 38
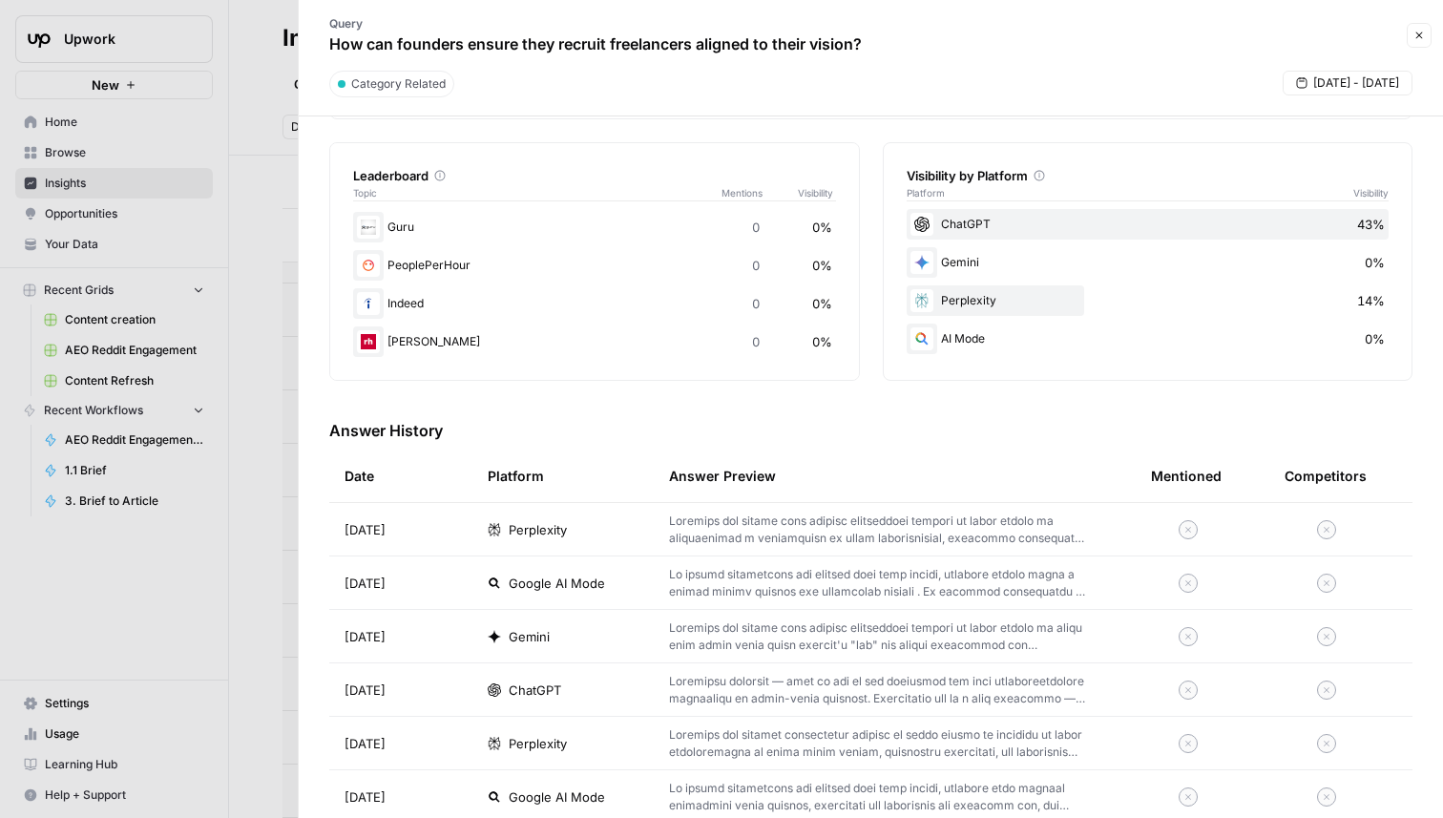
scroll to position [420, 0]
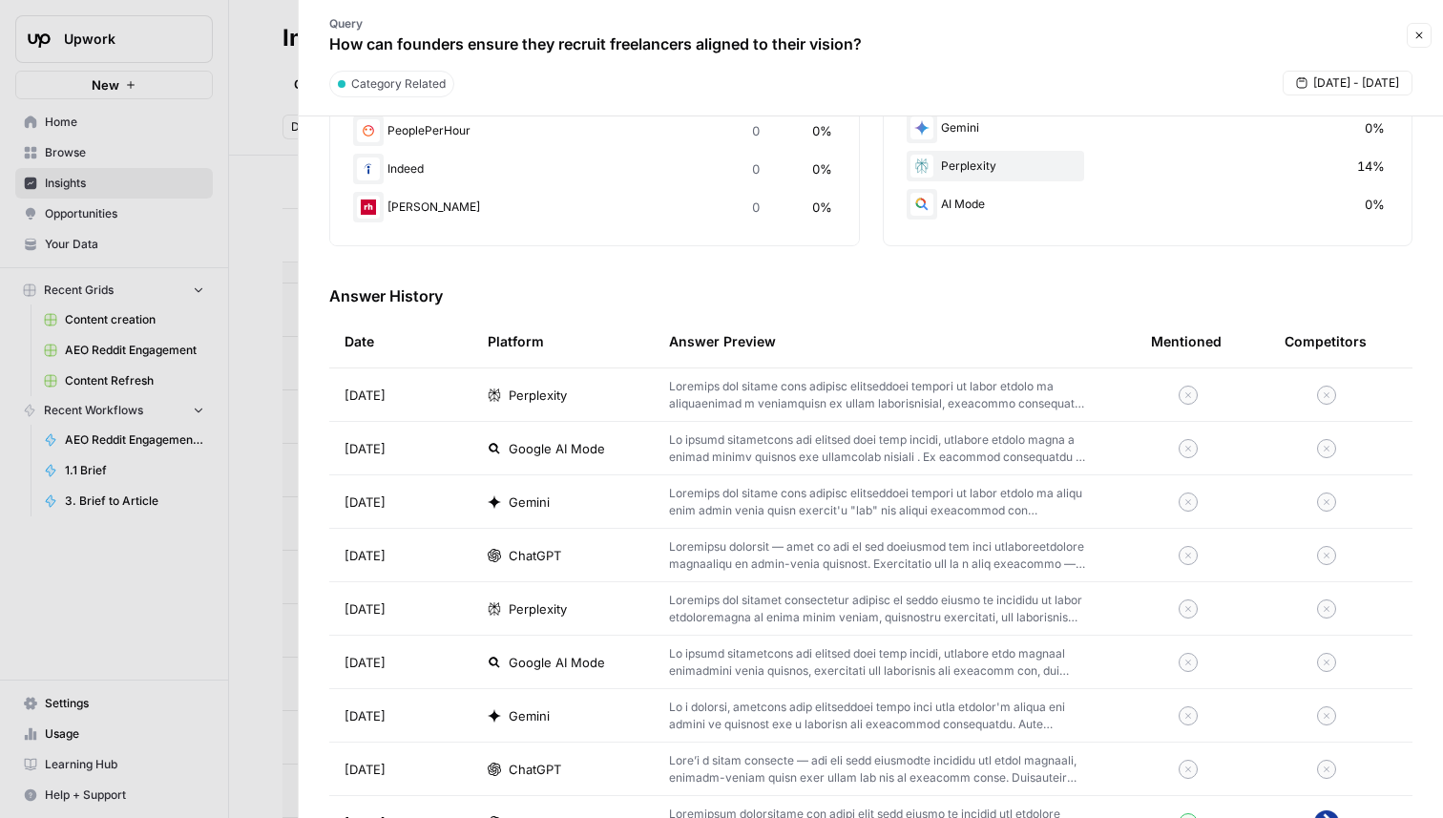
click at [603, 556] on div "ChatGPT" at bounding box center [563, 555] width 151 height 19
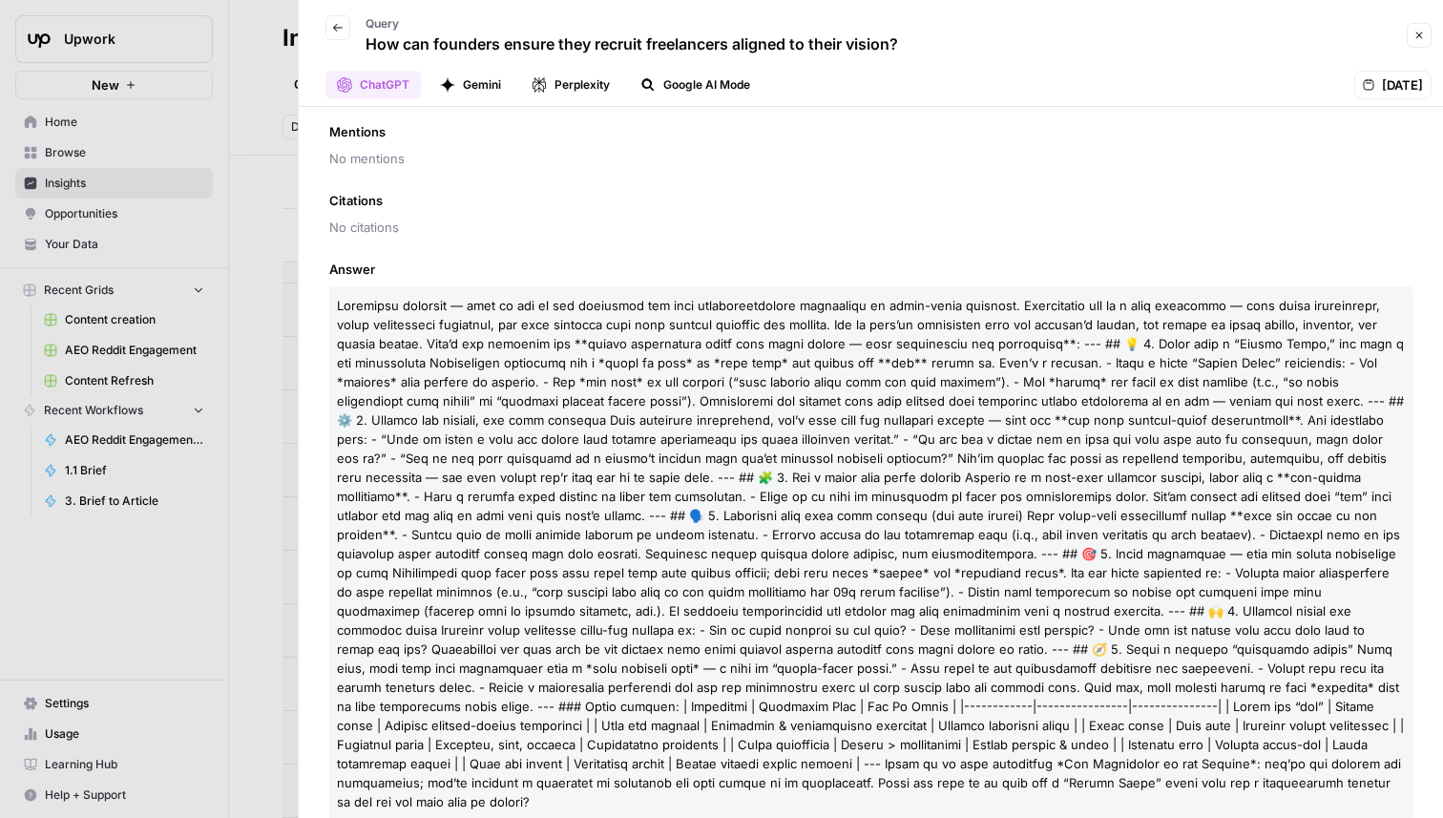
scroll to position [106, 0]
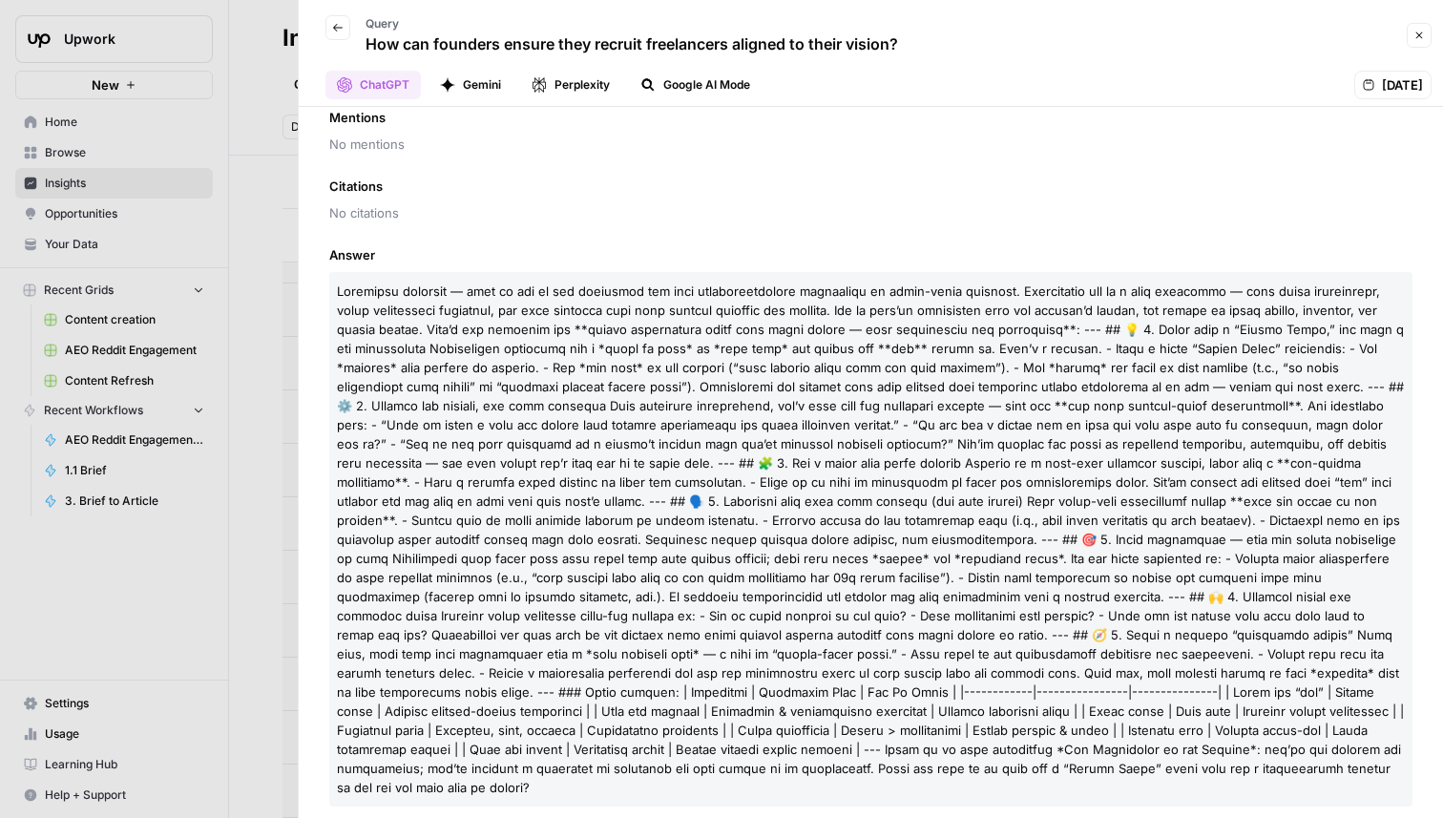
click at [344, 31] on button "Back" at bounding box center [337, 27] width 25 height 25
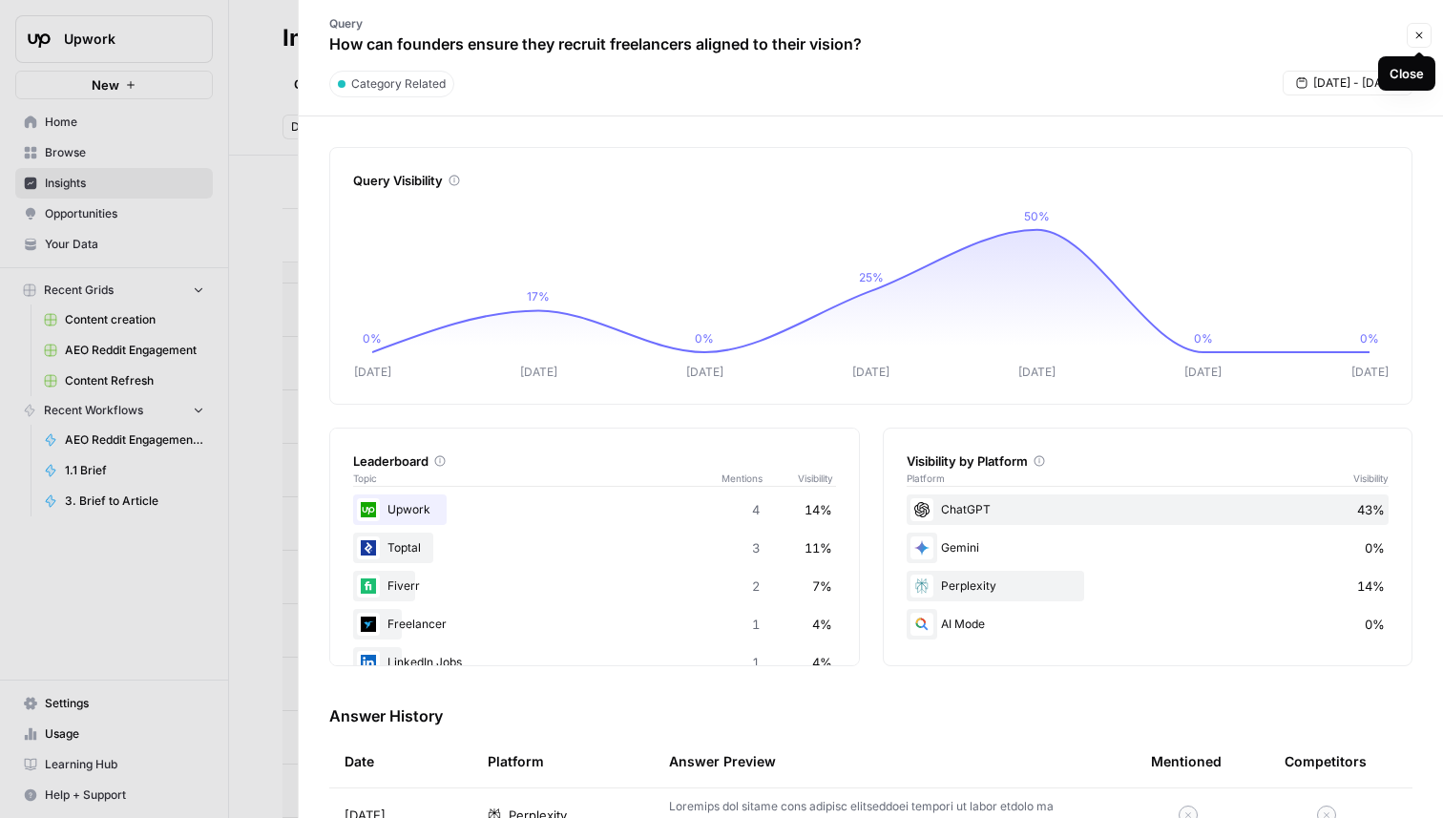
click at [1412, 45] on button "Close" at bounding box center [1418, 35] width 25 height 25
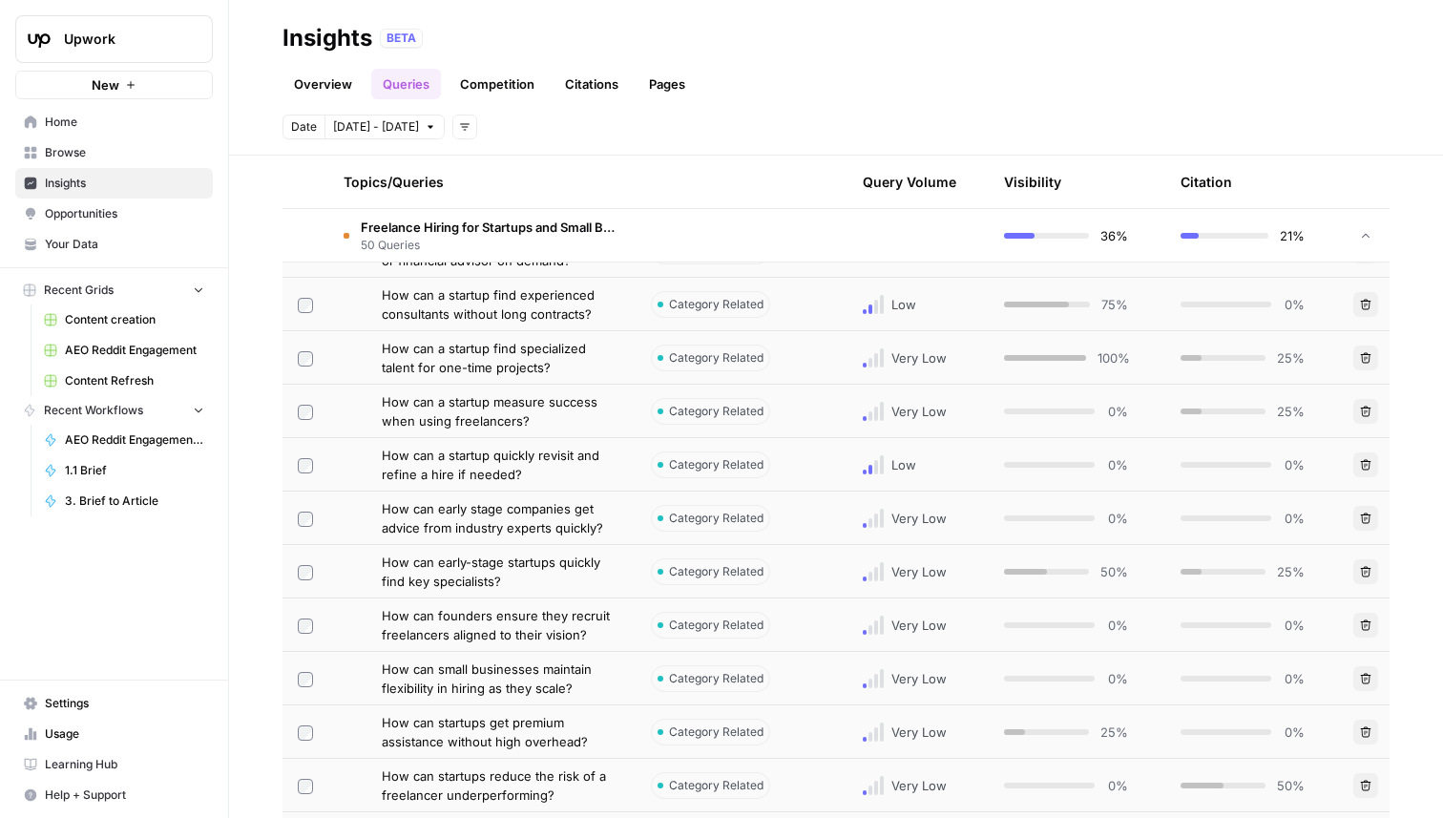
scroll to position [965, 0]
click at [548, 472] on span "How can a startup quickly revisit and refine a hire if needed?" at bounding box center [501, 465] width 239 height 38
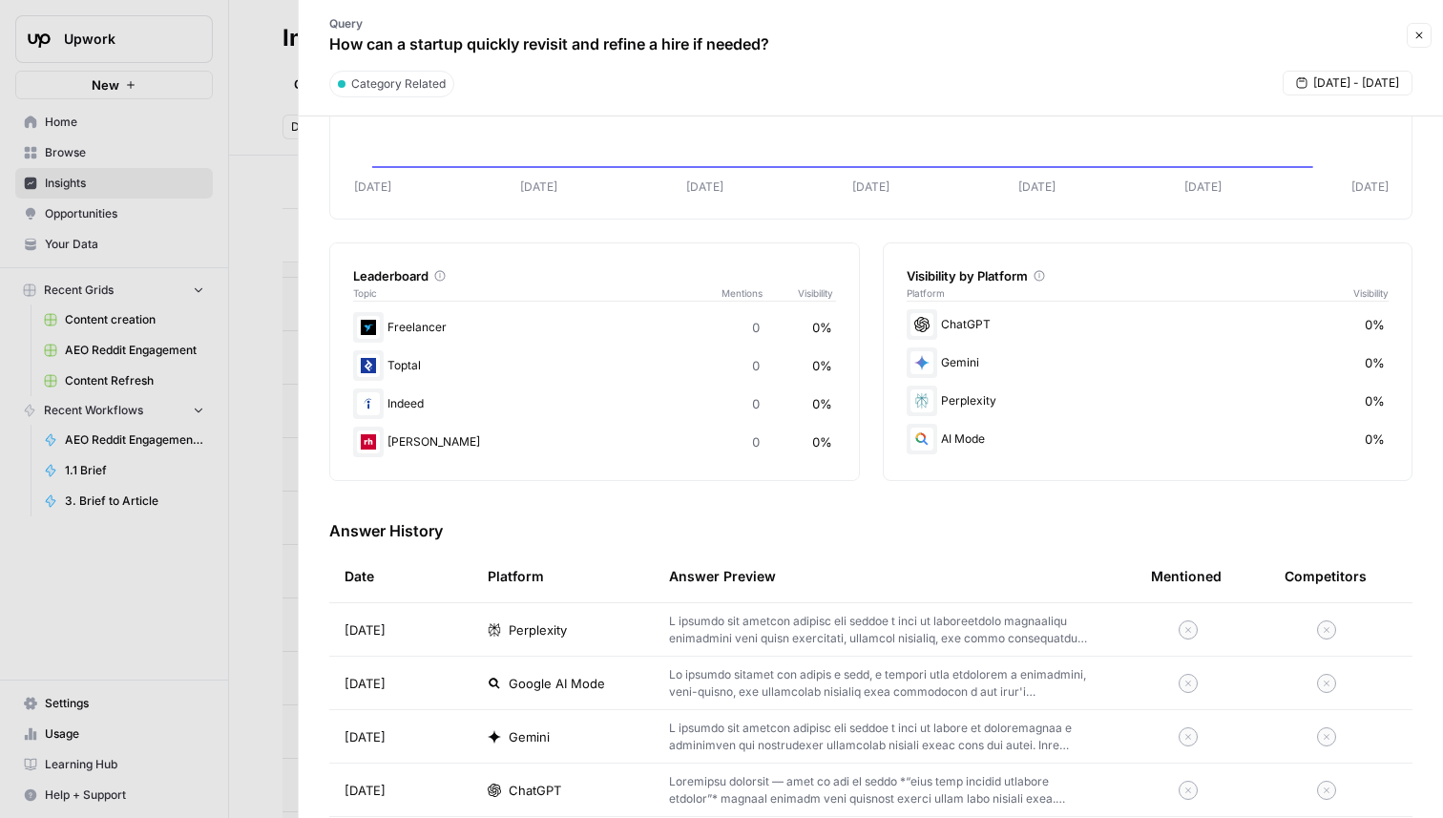
scroll to position [388, 0]
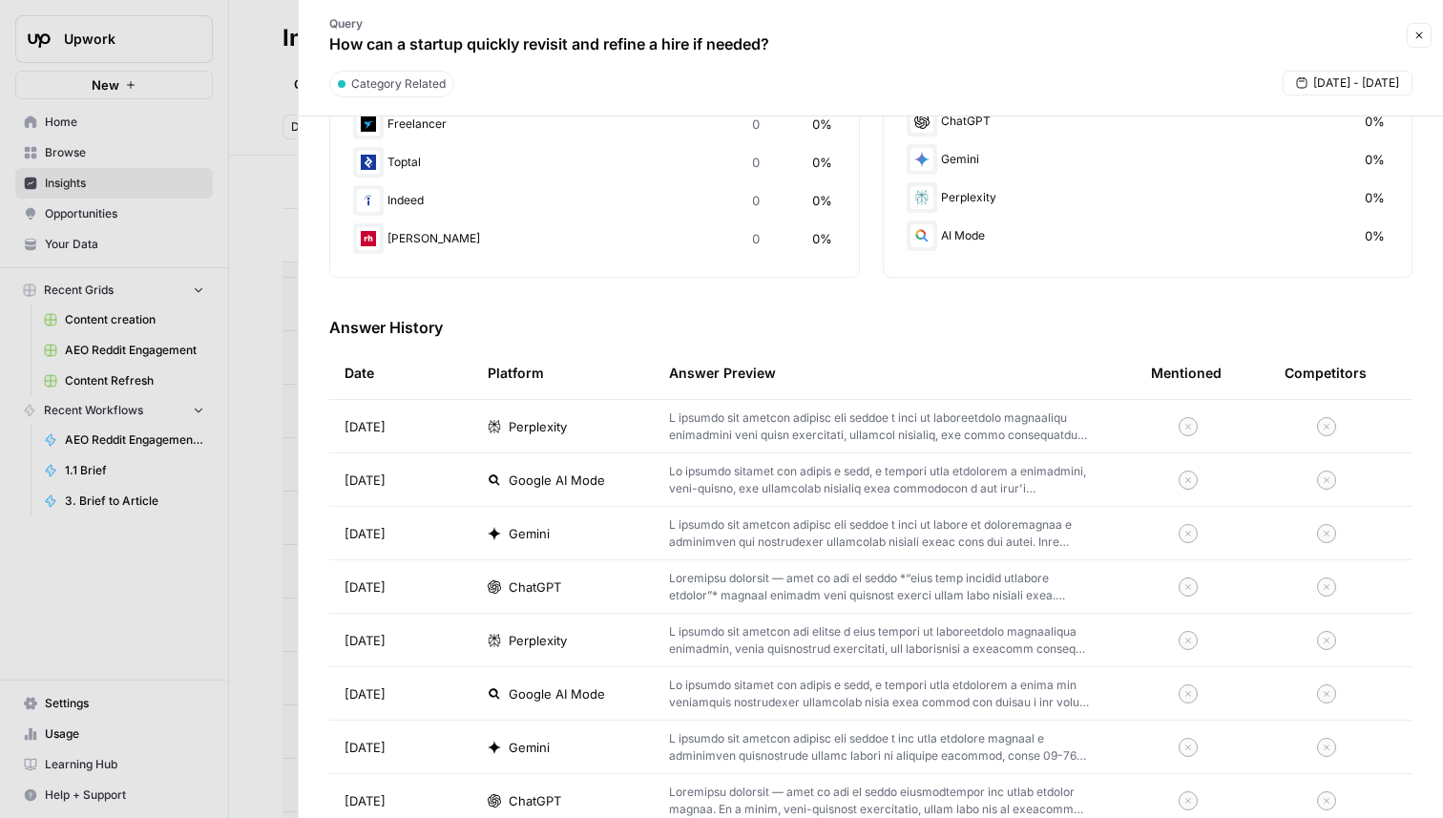
click at [570, 594] on div "ChatGPT" at bounding box center [563, 586] width 151 height 19
